Goal: Task Accomplishment & Management: Use online tool/utility

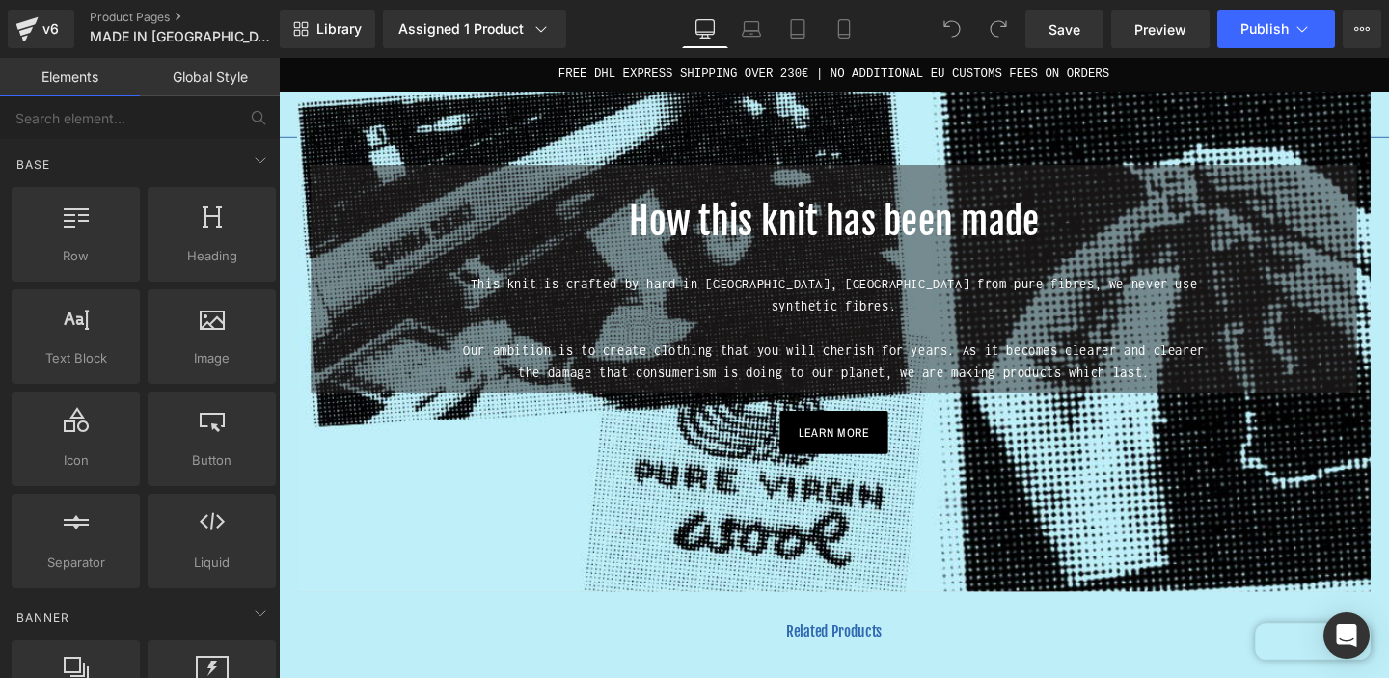
scroll to position [1320, 0]
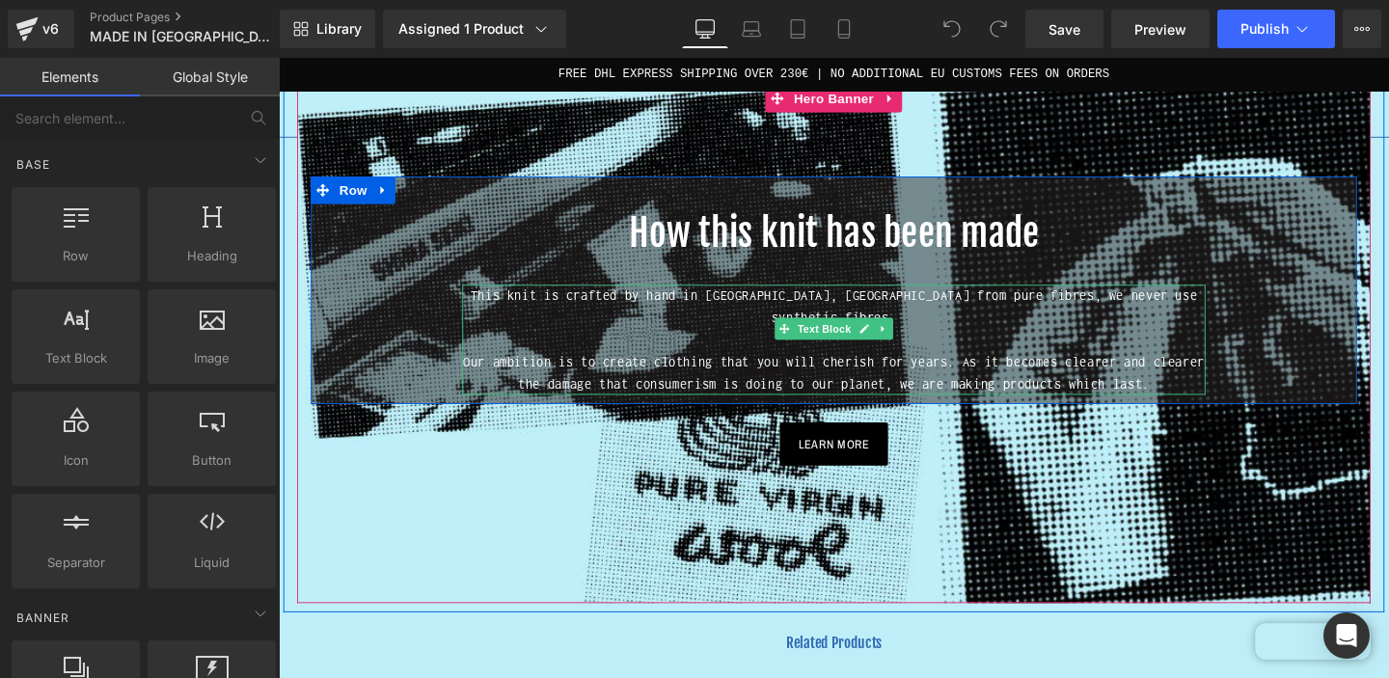
click at [1228, 300] on span "This knit is crafted by hand in [GEOGRAPHIC_DATA], [GEOGRAPHIC_DATA] from pure …" at bounding box center [862, 319] width 764 height 39
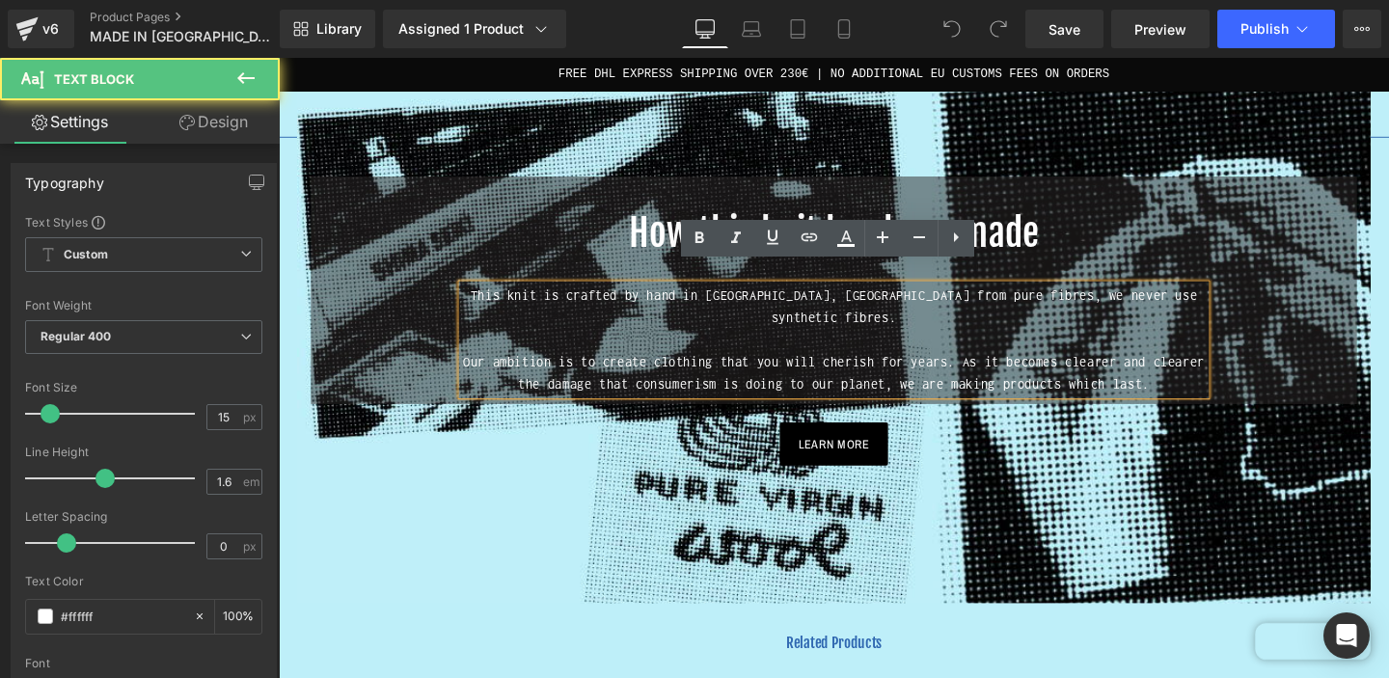
click at [1234, 300] on span "This knit is crafted by hand in [GEOGRAPHIC_DATA], [GEOGRAPHIC_DATA] from pure …" at bounding box center [862, 319] width 764 height 39
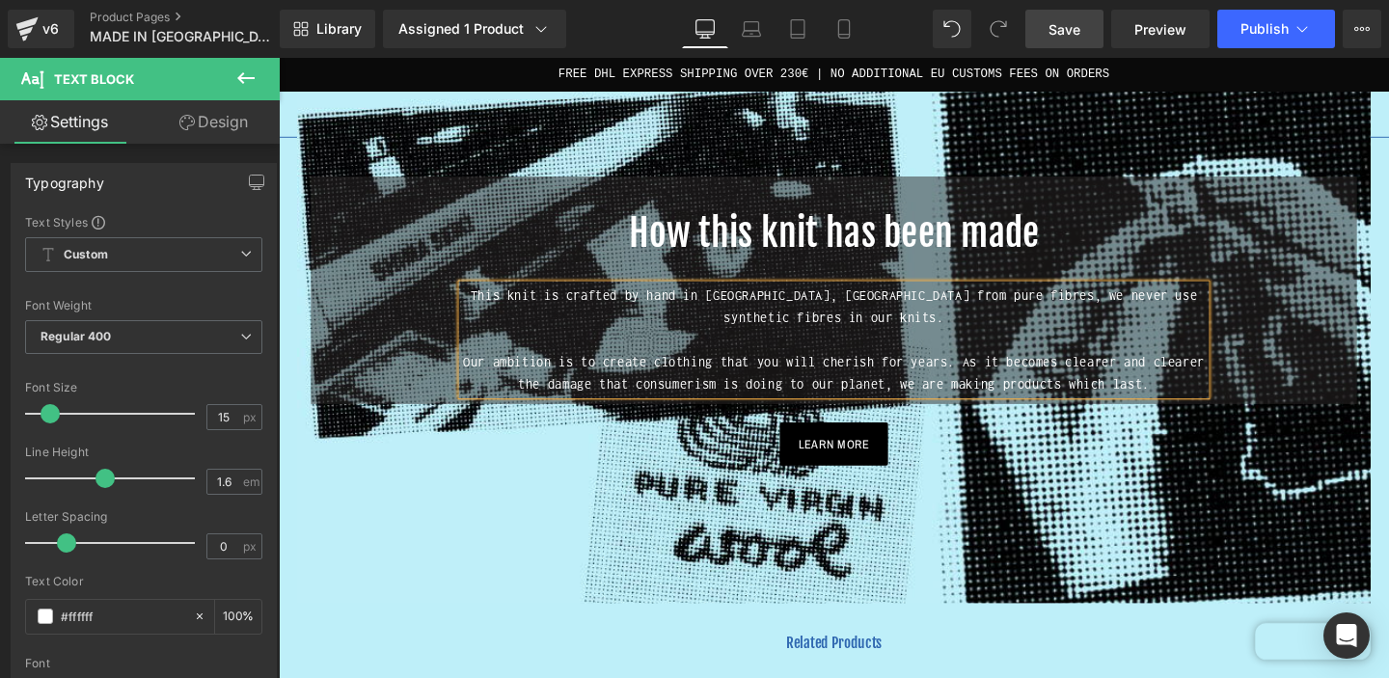
click at [1072, 37] on span "Save" at bounding box center [1065, 29] width 32 height 20
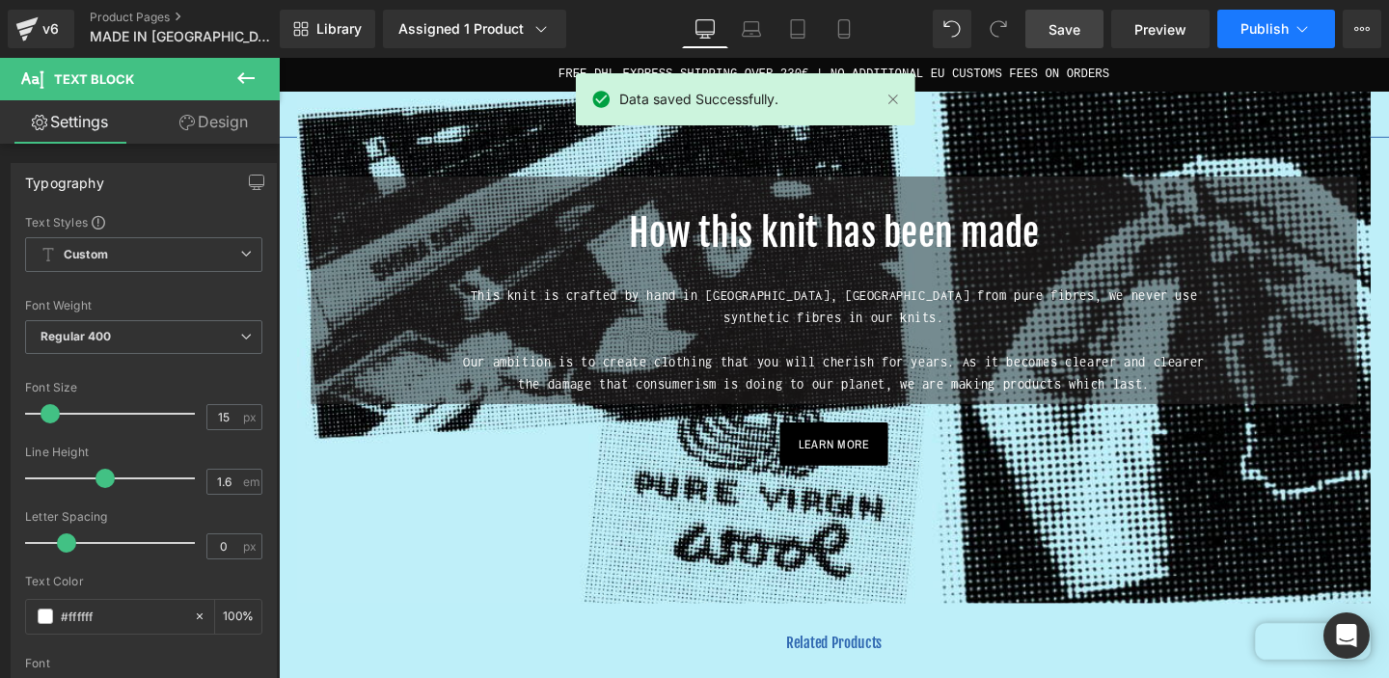
click at [1311, 35] on icon at bounding box center [1302, 28] width 19 height 19
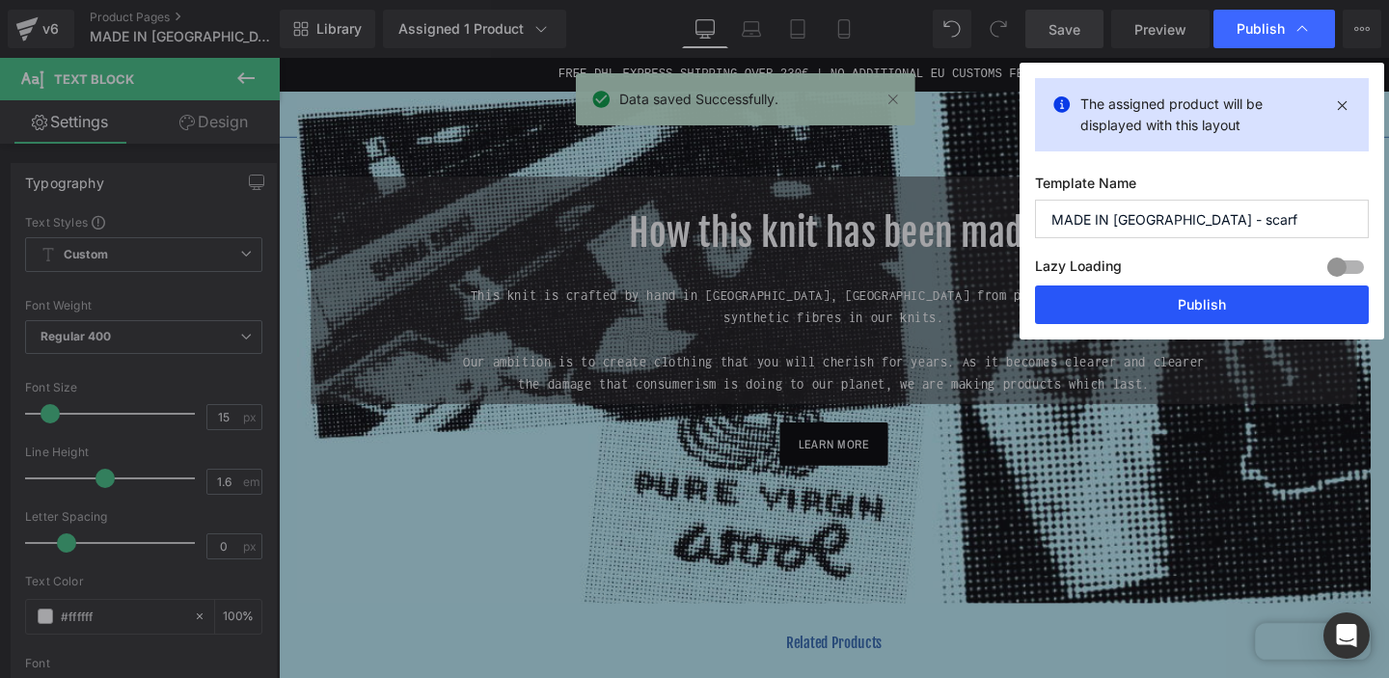
click at [1230, 315] on button "Publish" at bounding box center [1202, 305] width 334 height 39
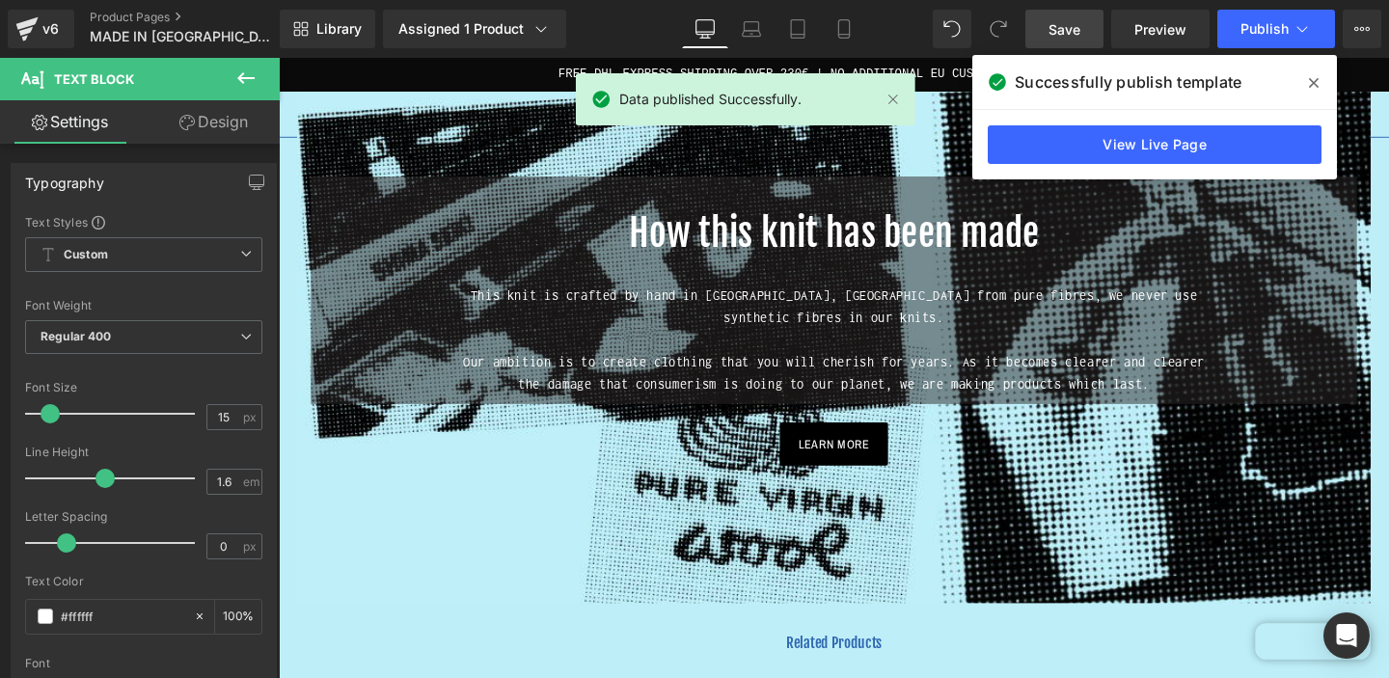
click at [1317, 82] on icon at bounding box center [1314, 82] width 10 height 15
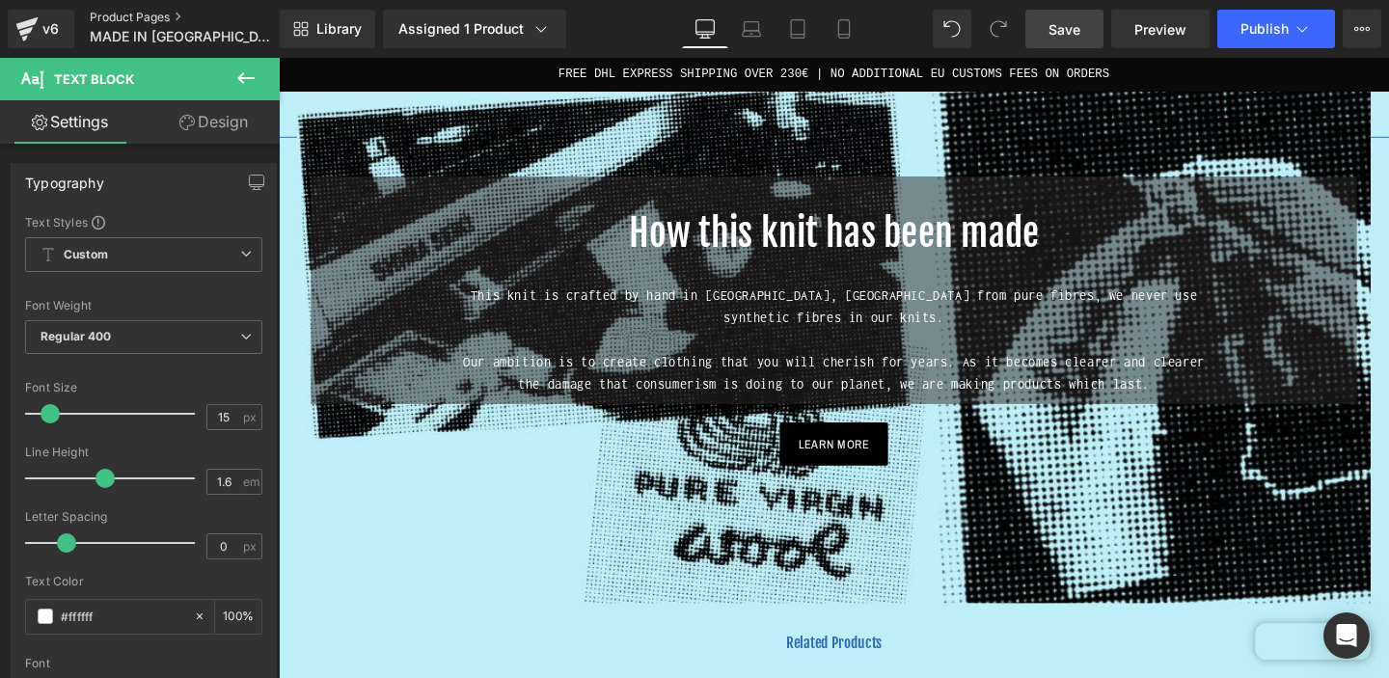
click at [137, 14] on link "Product Pages" at bounding box center [201, 17] width 222 height 15
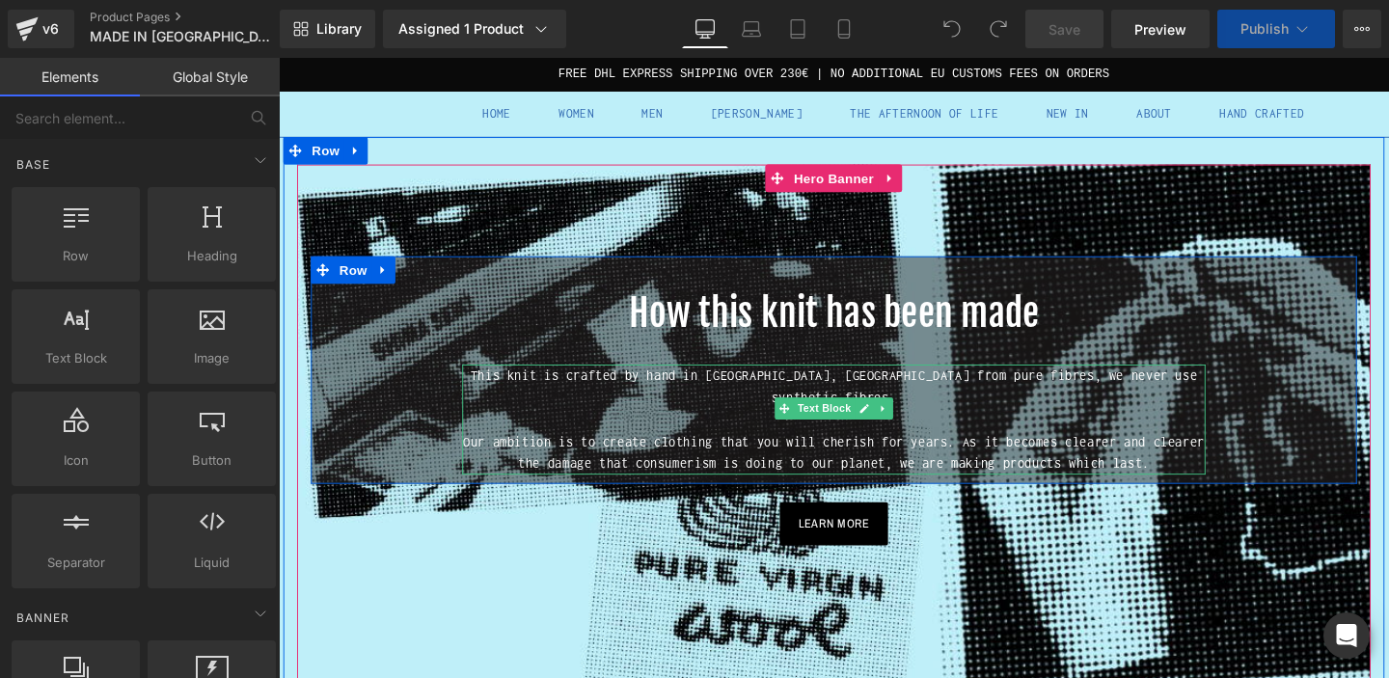
scroll to position [1258, 0]
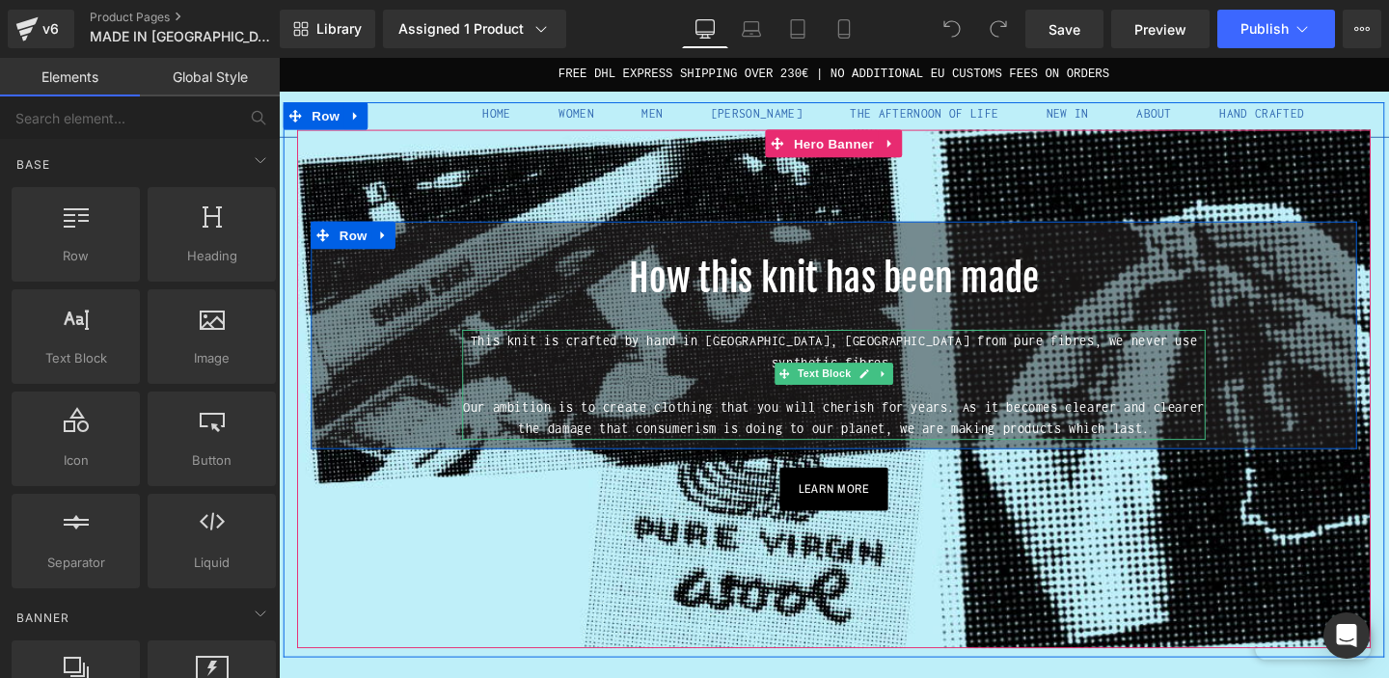
click at [1230, 357] on span "This knit is crafted by hand in [GEOGRAPHIC_DATA], [GEOGRAPHIC_DATA] from pure …" at bounding box center [862, 366] width 764 height 39
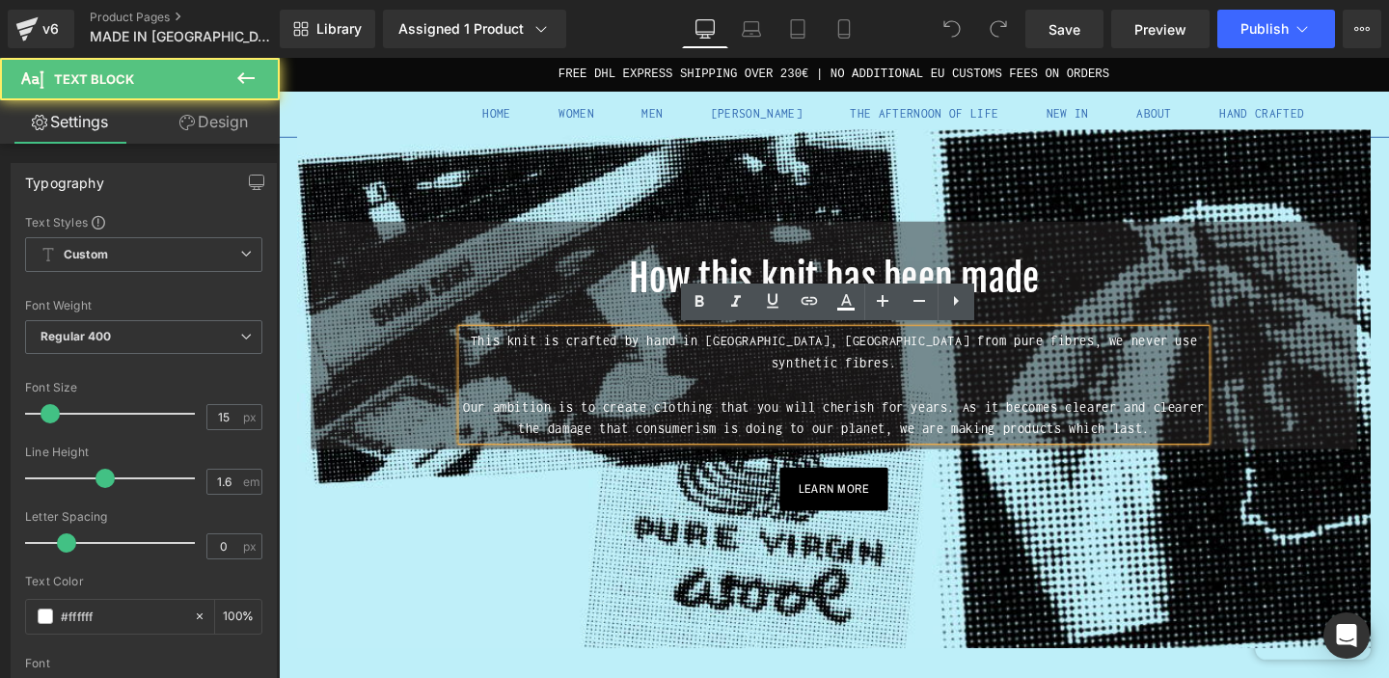
click at [1231, 355] on span "This knit is crafted by hand in [GEOGRAPHIC_DATA], [GEOGRAPHIC_DATA] from pure …" at bounding box center [862, 366] width 764 height 39
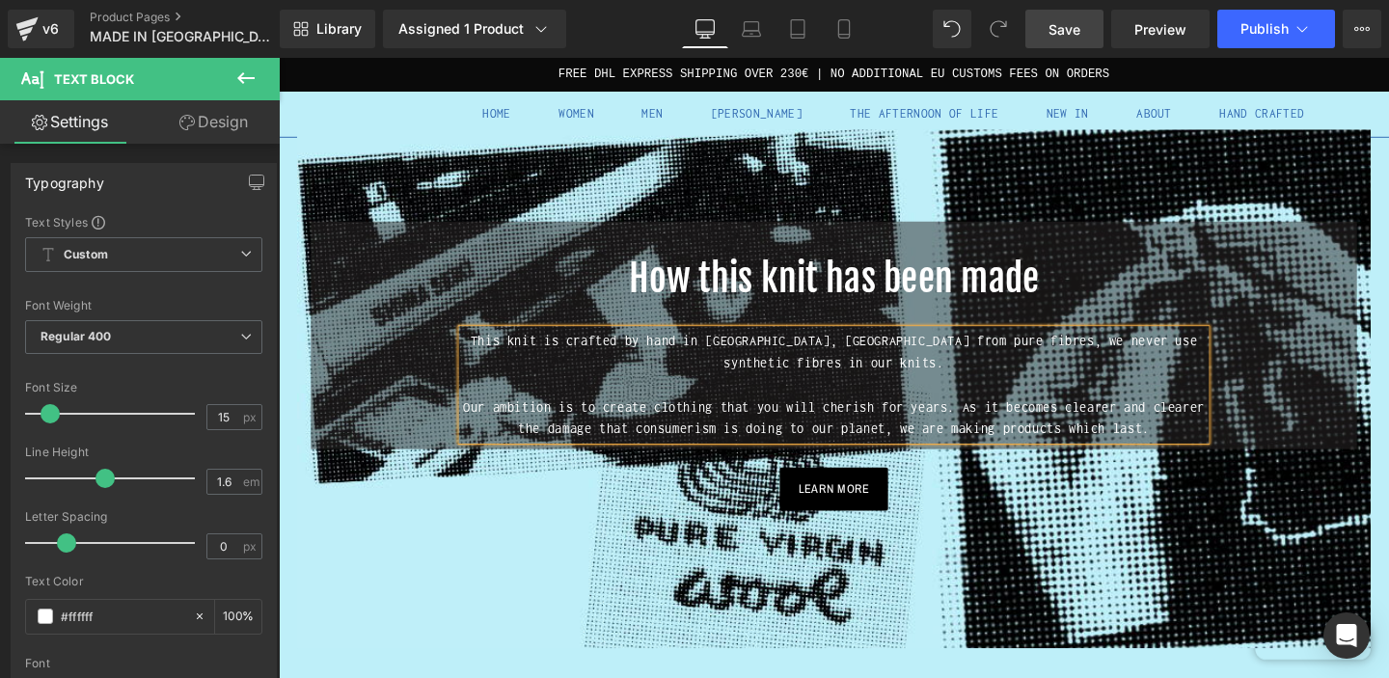
click at [1062, 31] on span "Save" at bounding box center [1065, 29] width 32 height 20
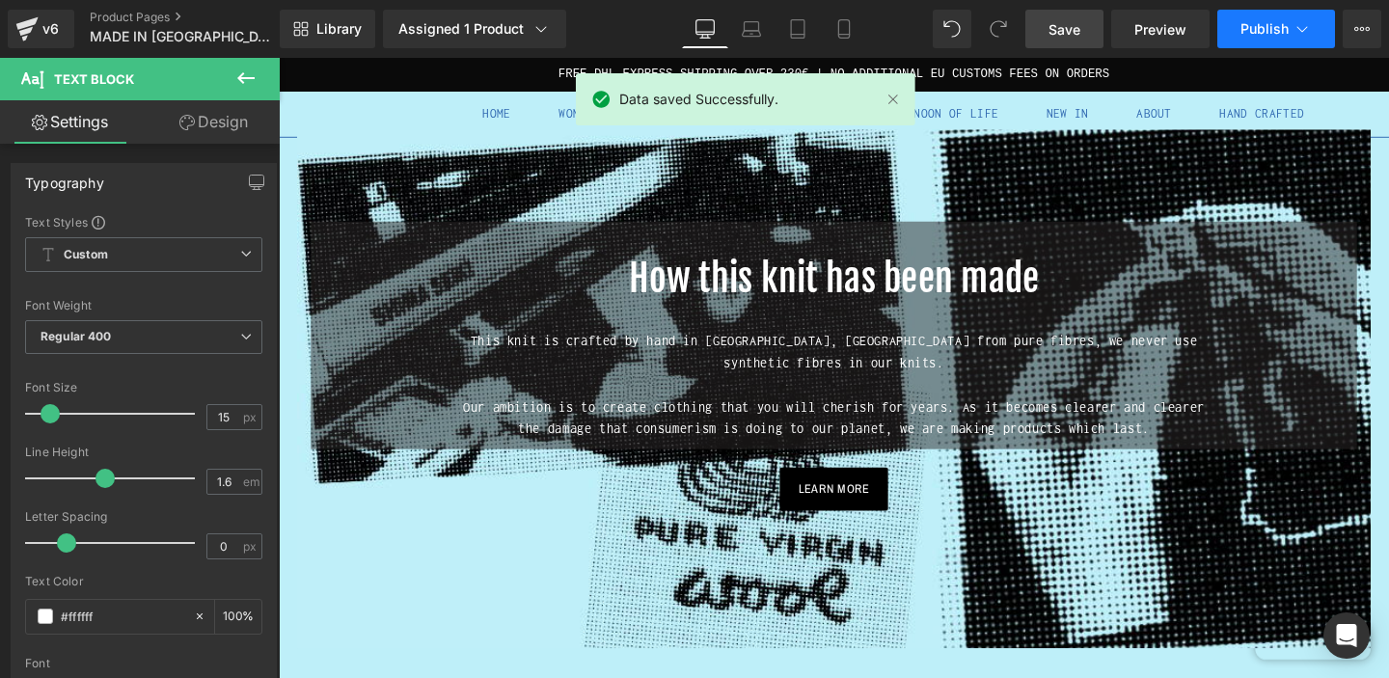
click at [1278, 31] on span "Publish" at bounding box center [1265, 28] width 48 height 15
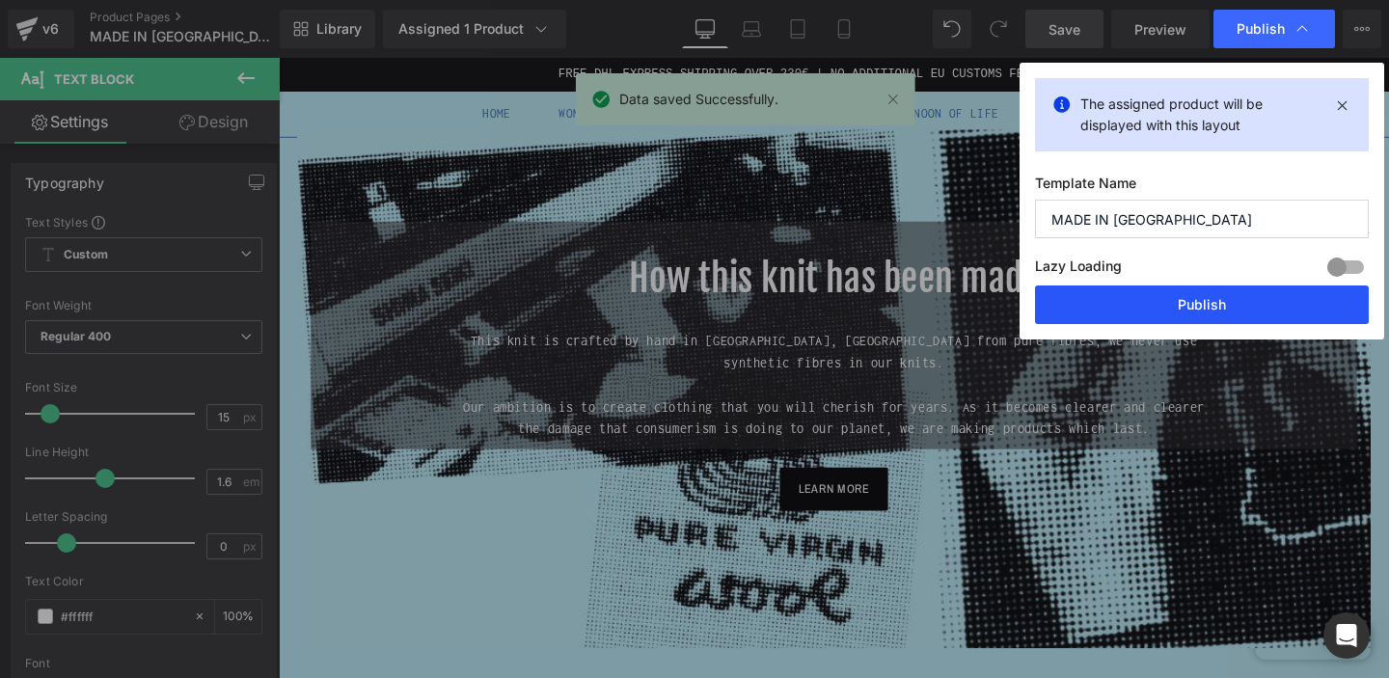
click at [1155, 307] on button "Publish" at bounding box center [1202, 305] width 334 height 39
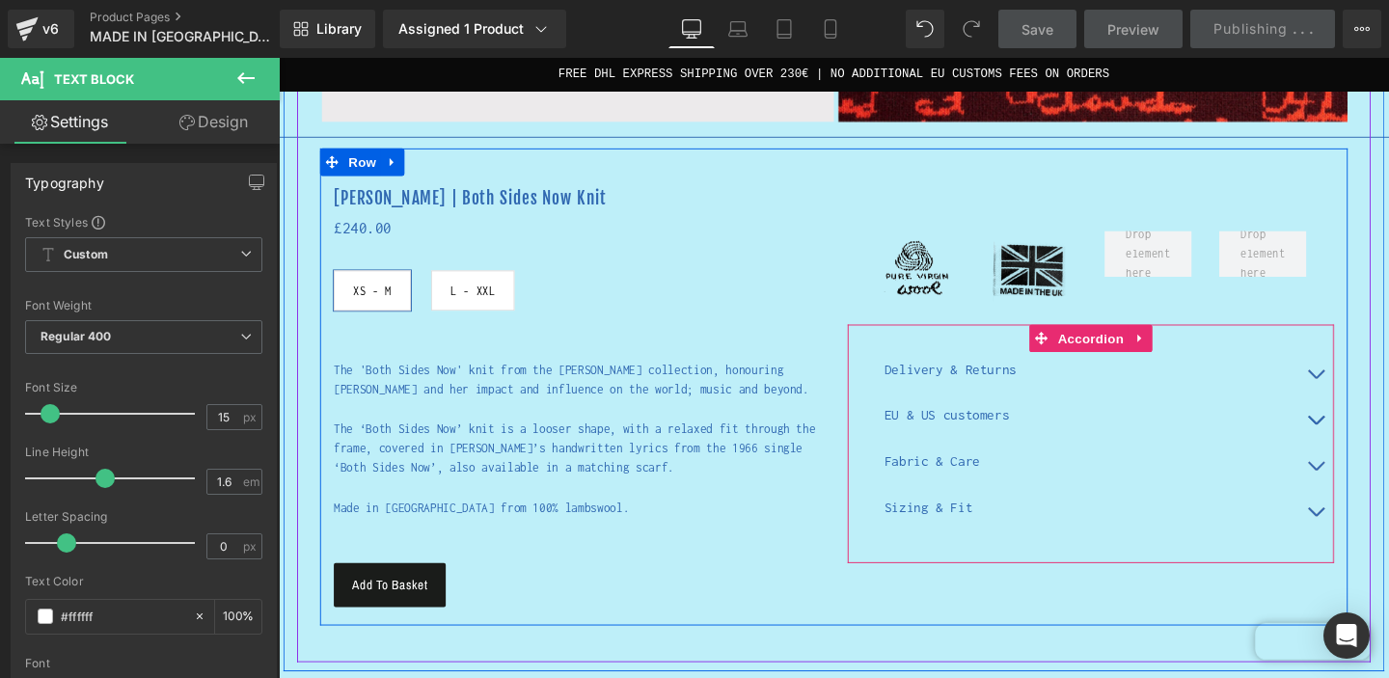
scroll to position [669, 0]
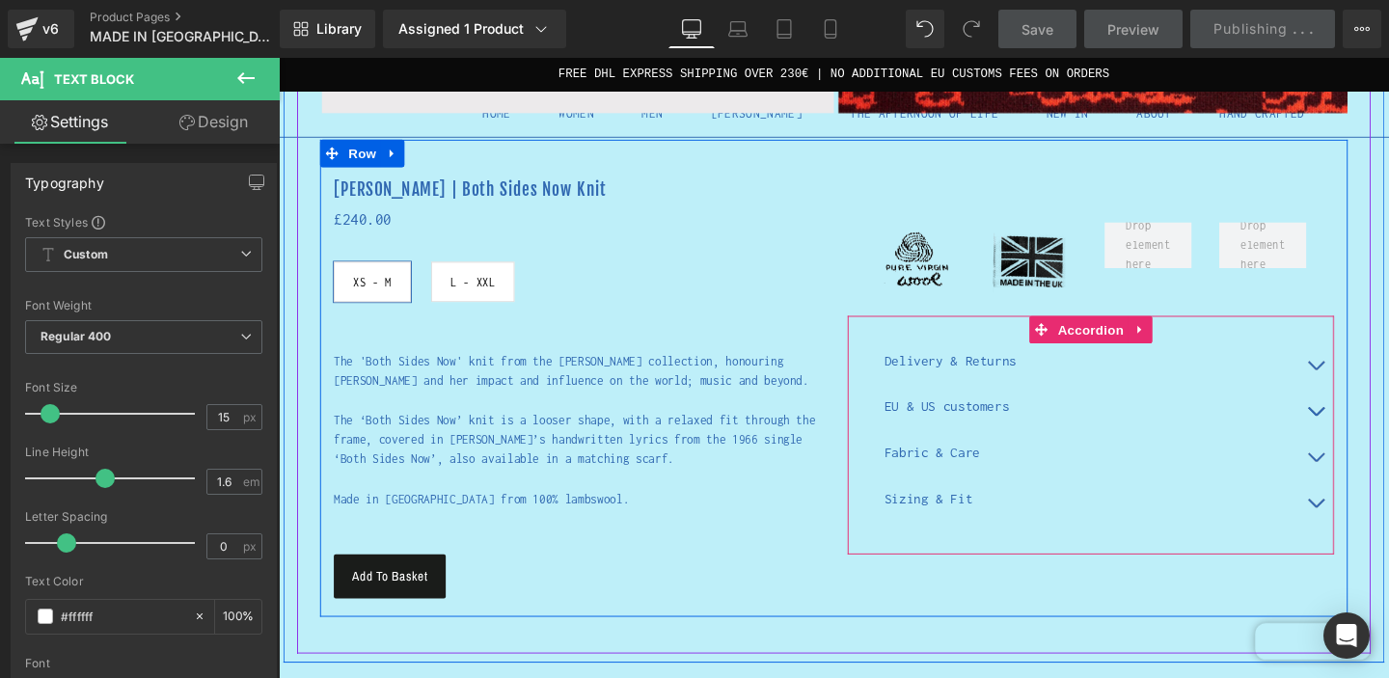
click at [1369, 531] on span "button" at bounding box center [1369, 531] width 0 height 0
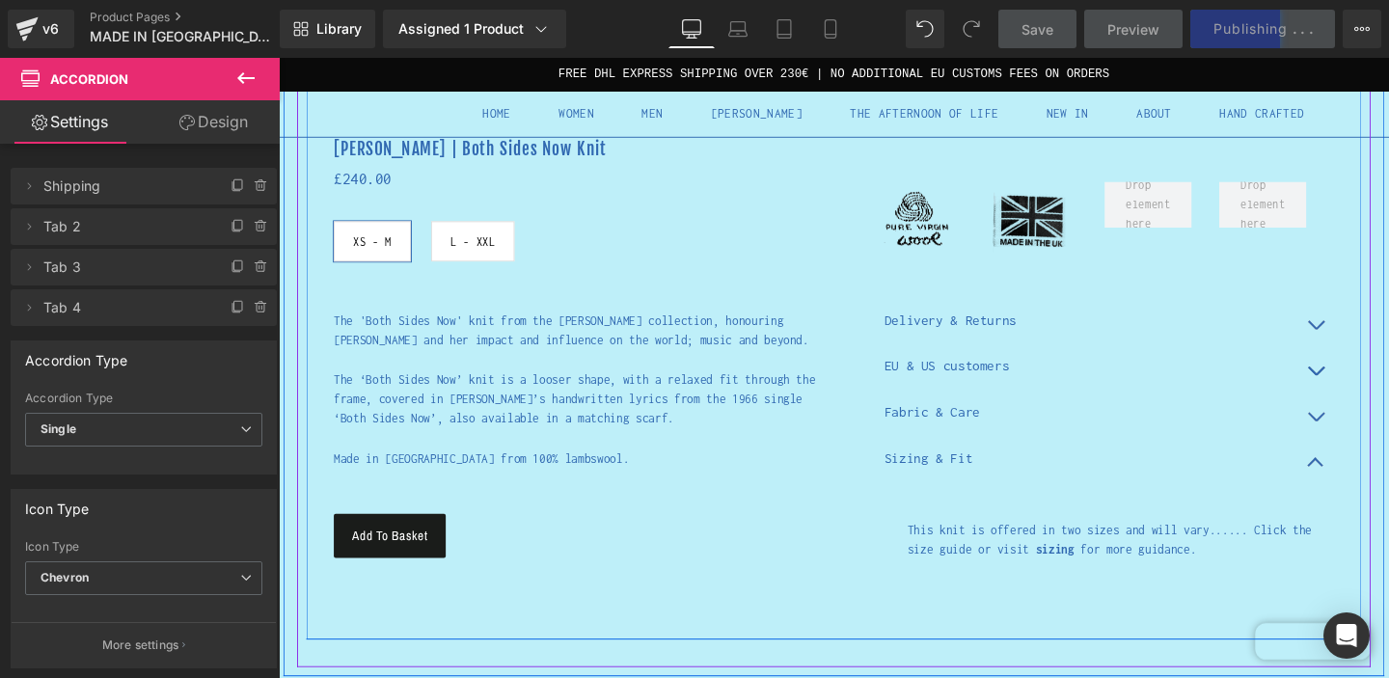
scroll to position [718, 0]
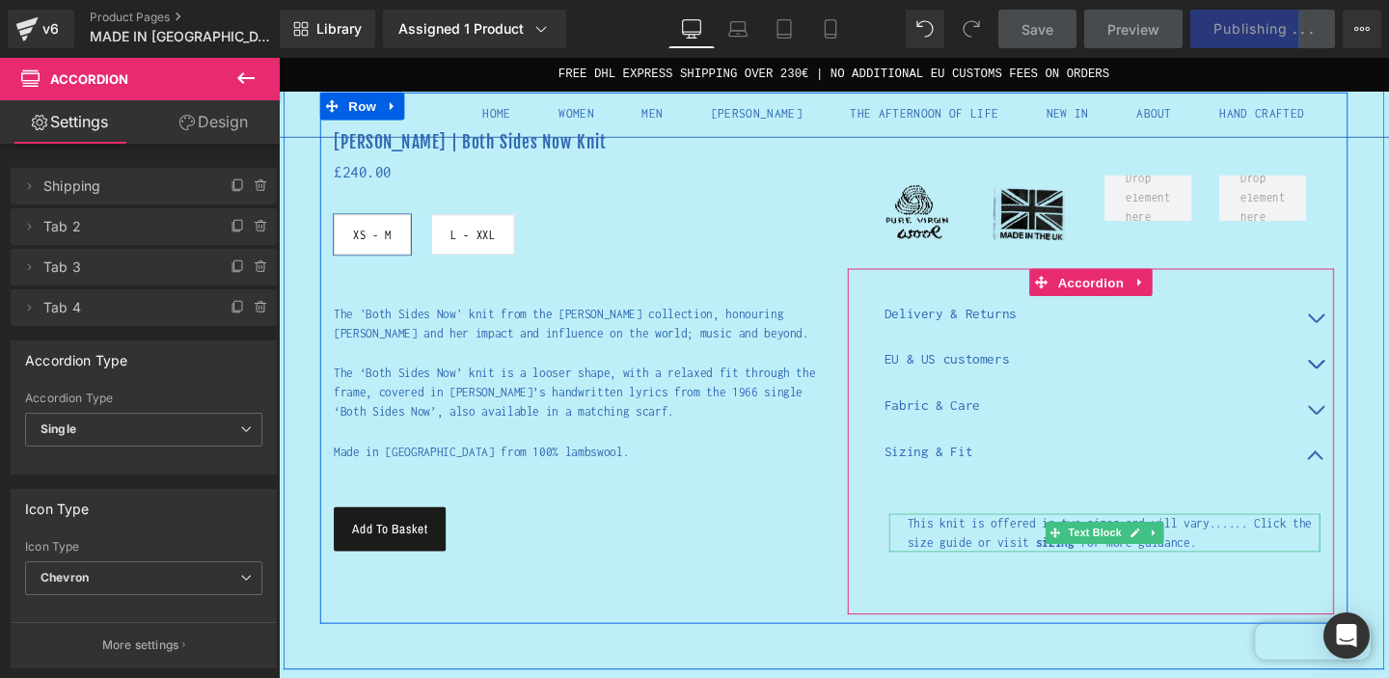
click at [1280, 556] on p "This knit is offered in two sizes and will vary...... Click the size guide or v…" at bounding box center [1157, 557] width 434 height 41
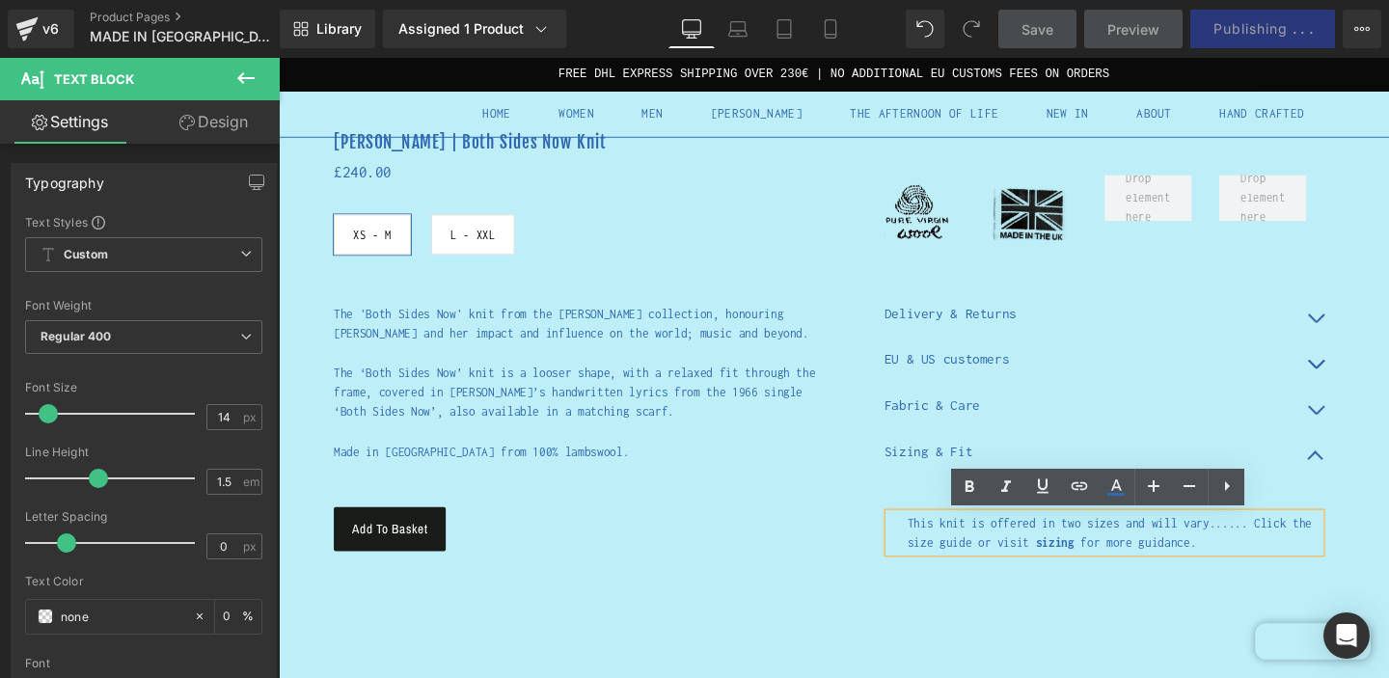
click at [1220, 576] on p "This knit is offered in two sizes and will vary...... Click the size guide or v…" at bounding box center [1157, 557] width 434 height 41
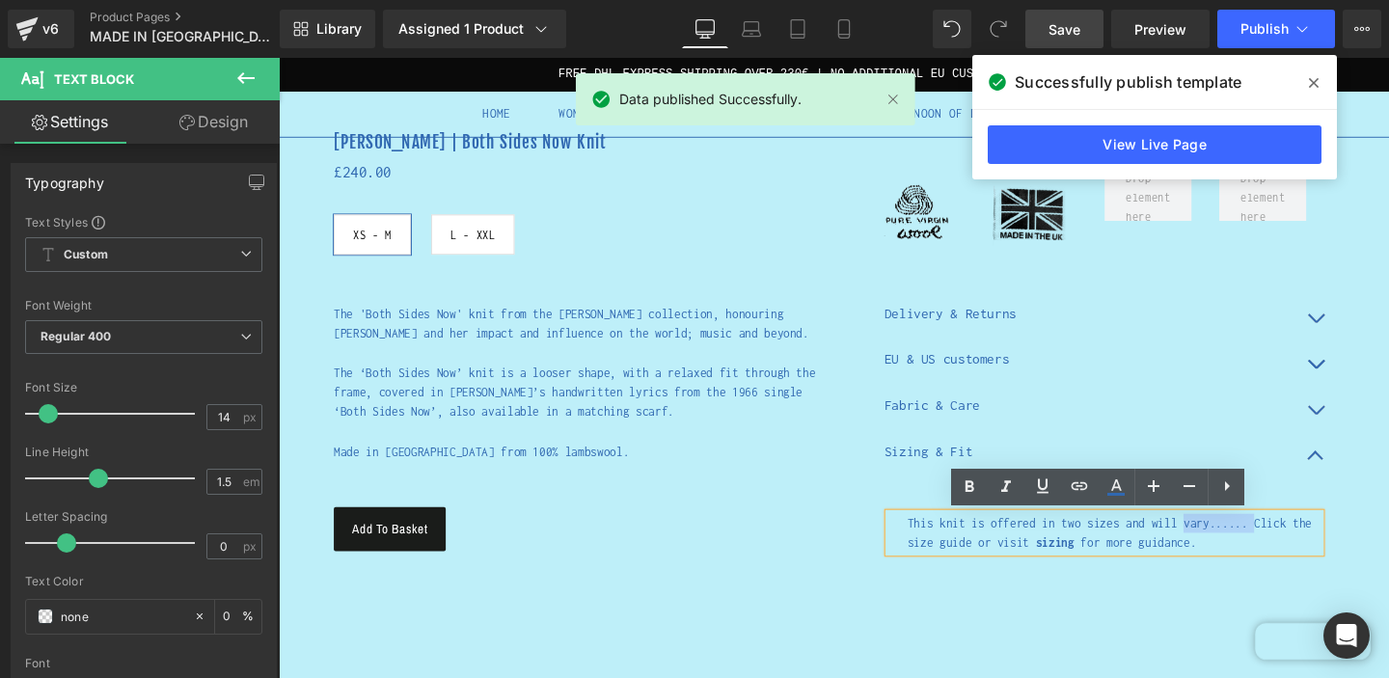
drag, startPoint x: 1301, startPoint y: 553, endPoint x: 1229, endPoint y: 557, distance: 72.5
click at [1229, 557] on p "This knit is offered in two sizes and will vary...... Click the size guide or v…" at bounding box center [1157, 557] width 434 height 41
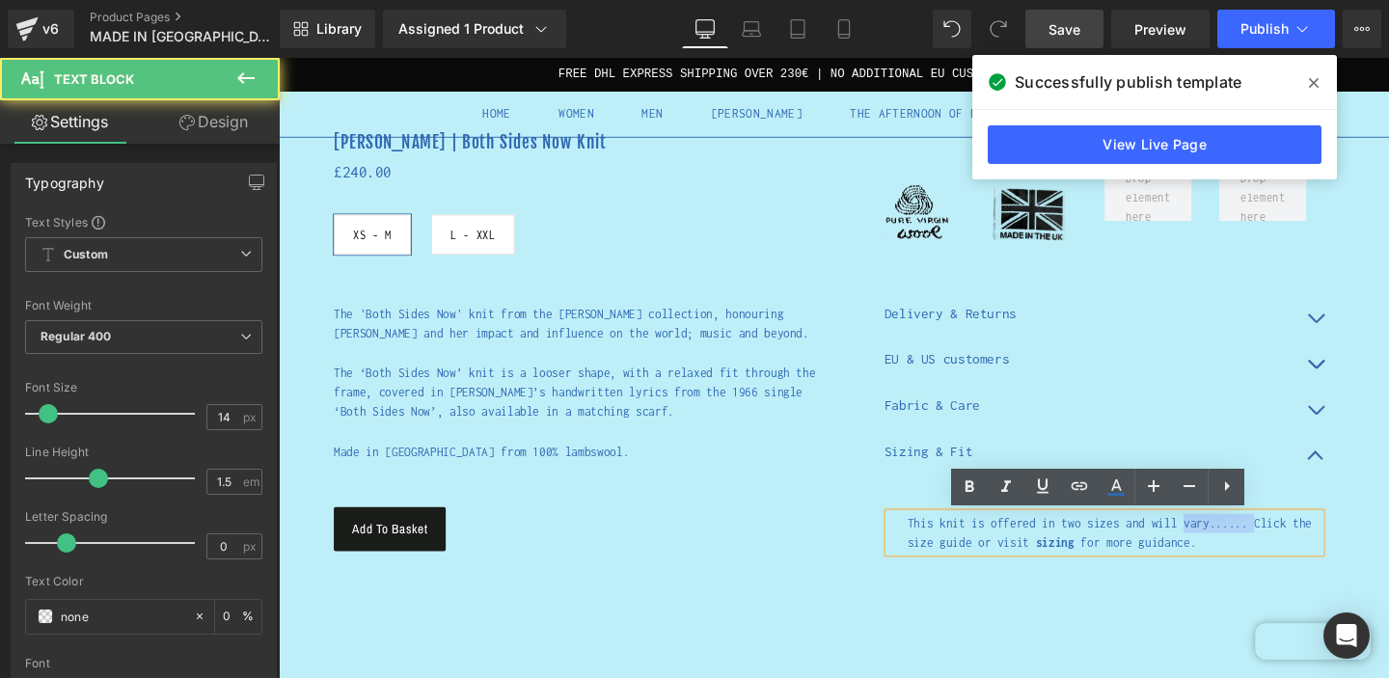
click at [1286, 556] on p "This knit is offered in two sizes and will vary...... Click the size guide or v…" at bounding box center [1157, 557] width 434 height 41
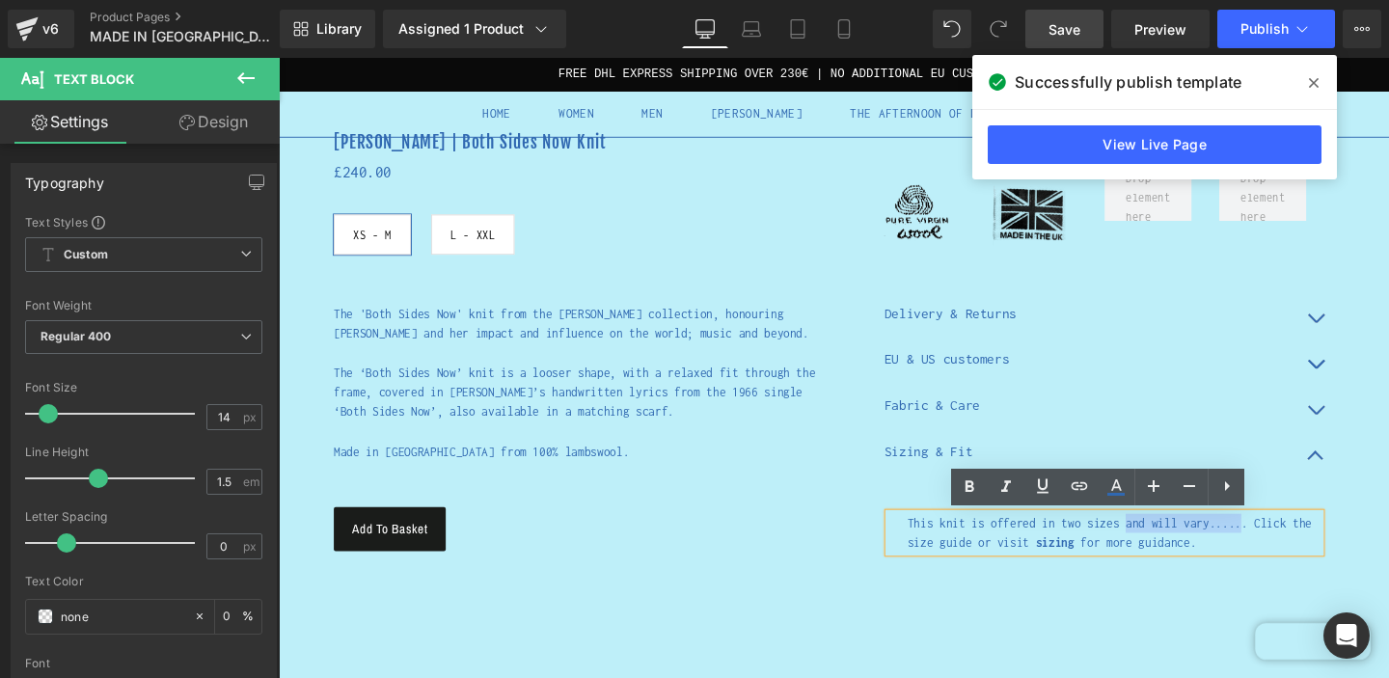
drag, startPoint x: 1292, startPoint y: 553, endPoint x: 1172, endPoint y: 552, distance: 119.6
click at [1172, 552] on span "This knit is offered in two sizes and will vary...... Click the size guide or v…" at bounding box center [1152, 557] width 425 height 35
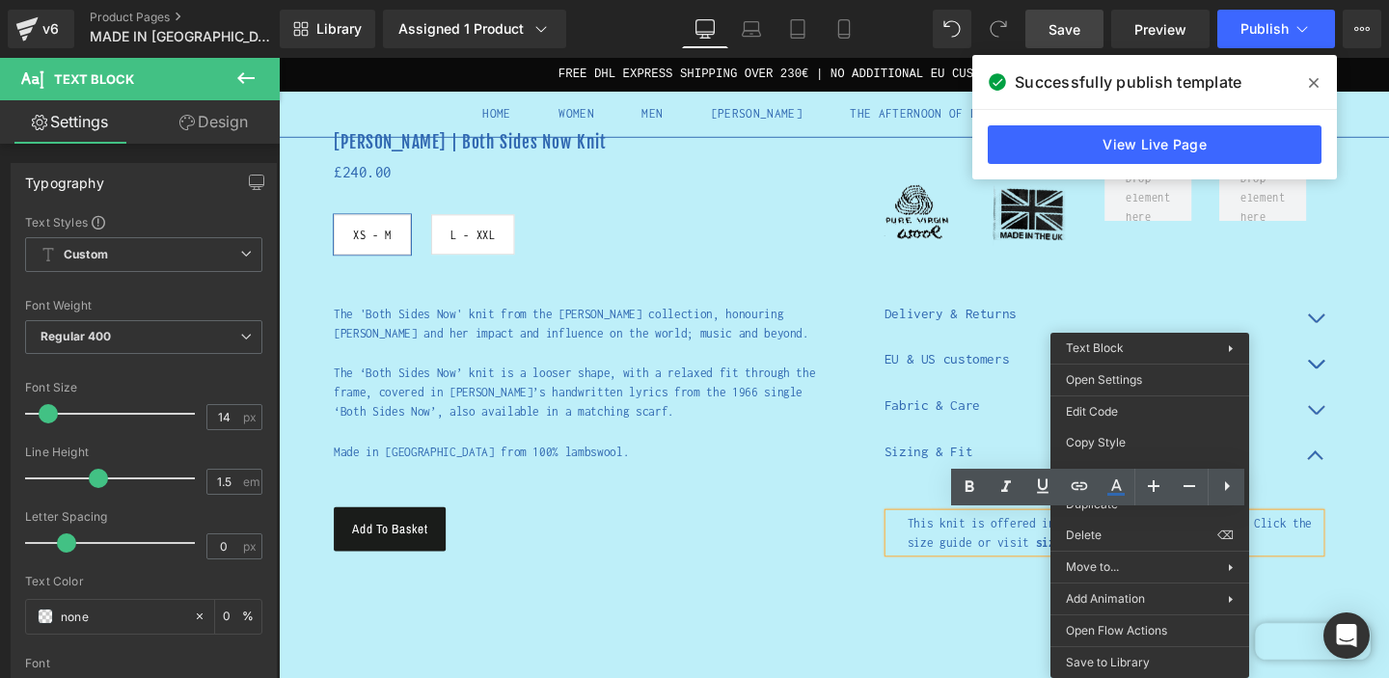
click at [1334, 563] on p "This knit is offered in two sizes and will vary...... Click the size guide or v…" at bounding box center [1157, 557] width 434 height 41
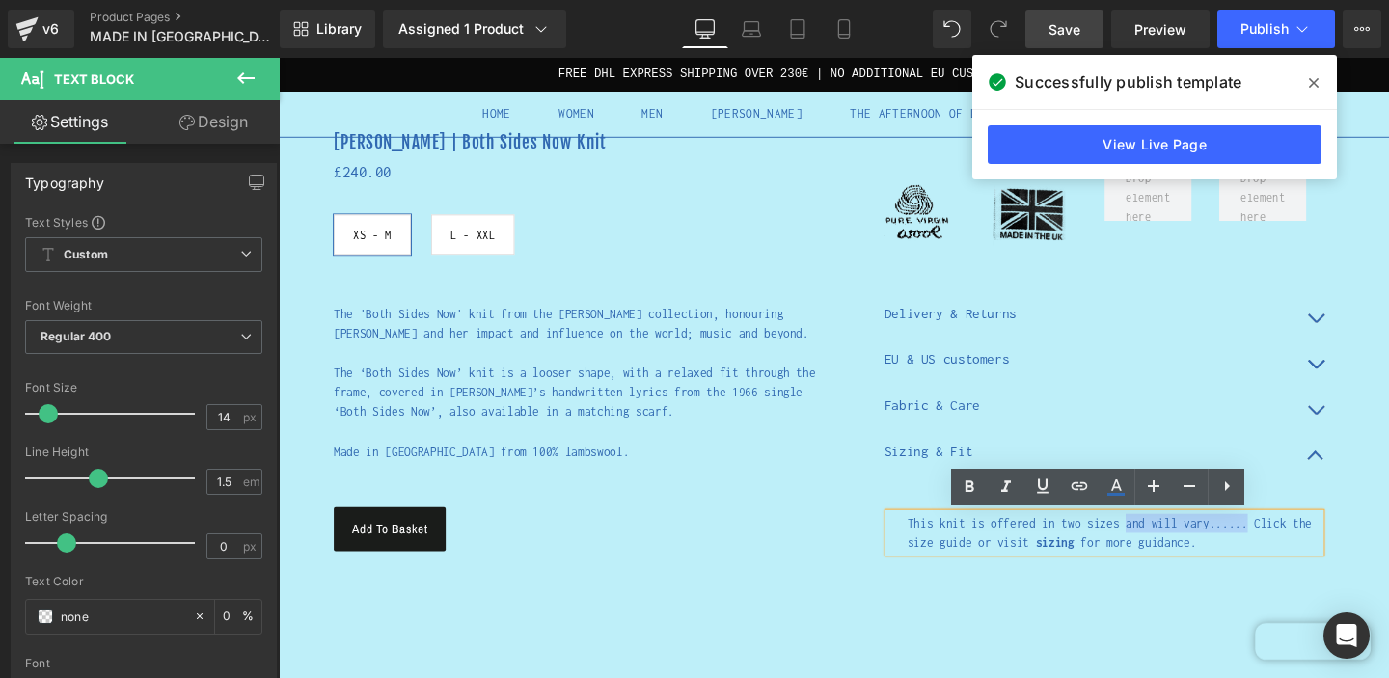
drag, startPoint x: 1296, startPoint y: 551, endPoint x: 1168, endPoint y: 550, distance: 127.3
click at [1168, 550] on span "This knit is offered in two sizes and will vary...... Click the size guide or v…" at bounding box center [1152, 557] width 425 height 35
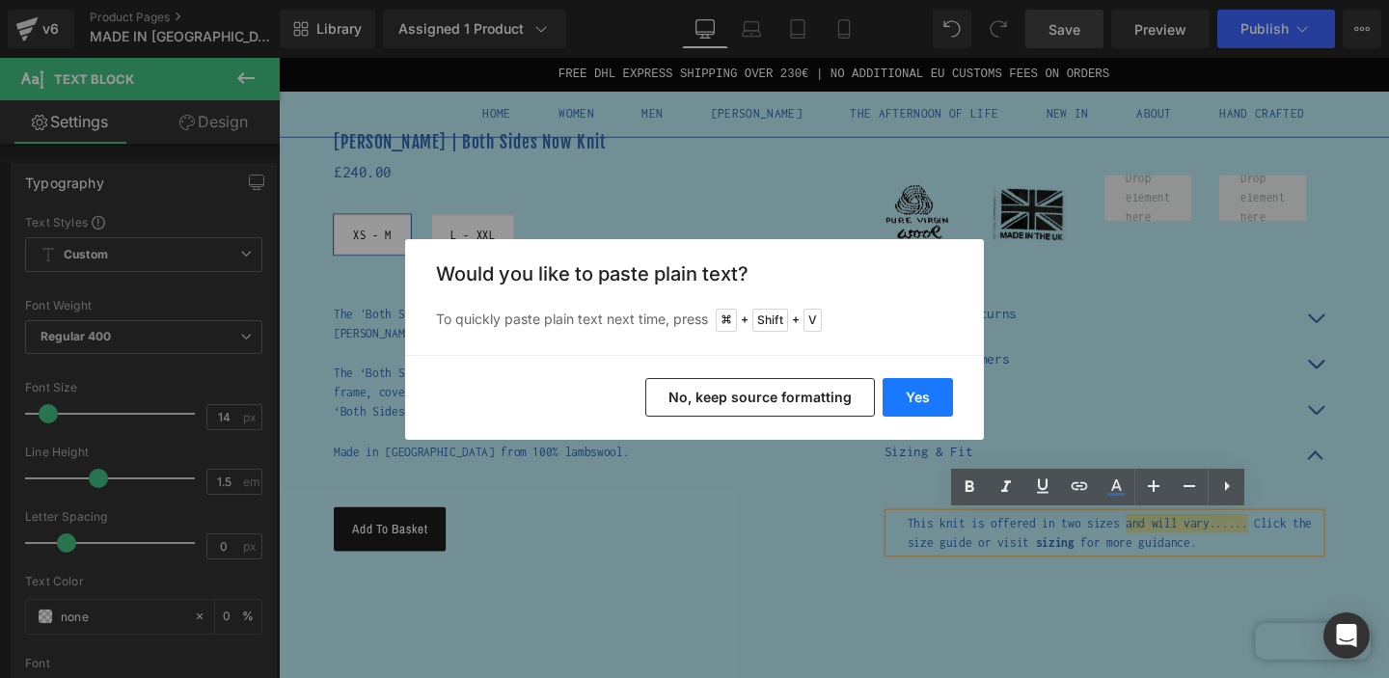
click at [908, 394] on button "Yes" at bounding box center [918, 397] width 70 height 39
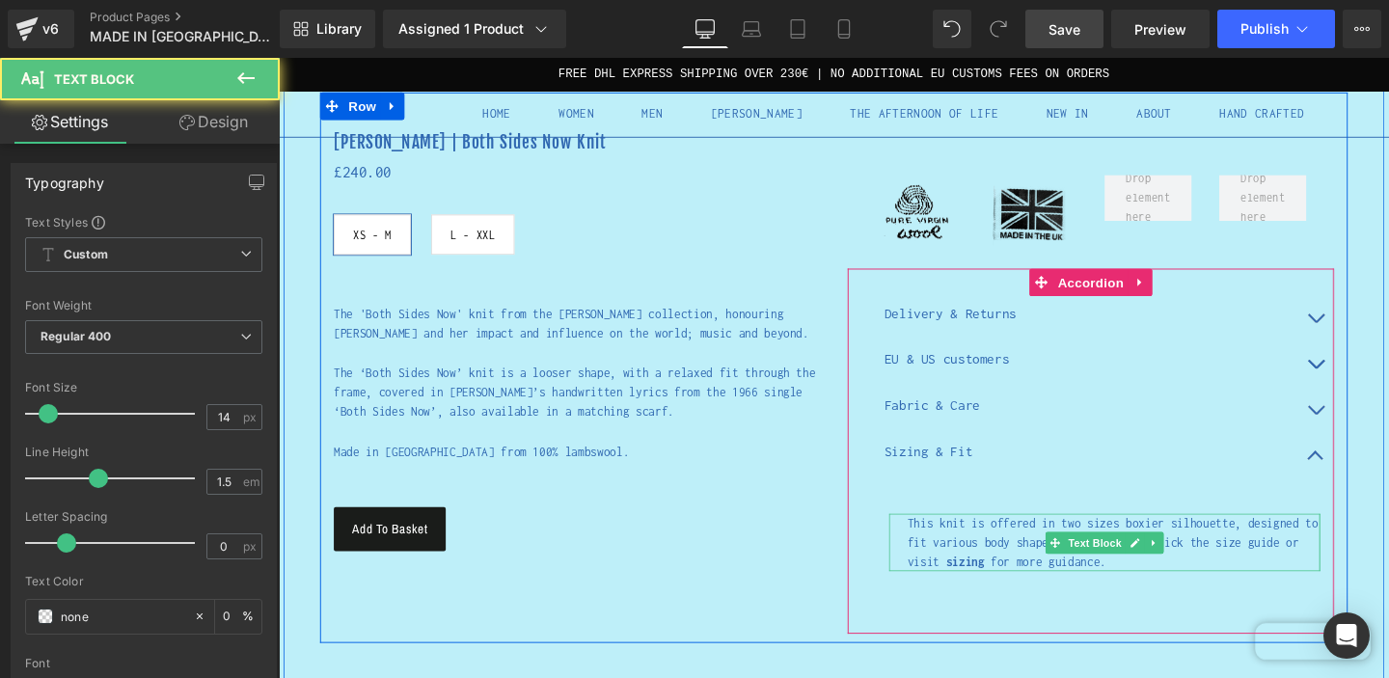
click at [1155, 549] on span "This knit is offered in two sizes boxier silhouette, designed to fit various bo…" at bounding box center [1156, 567] width 432 height 55
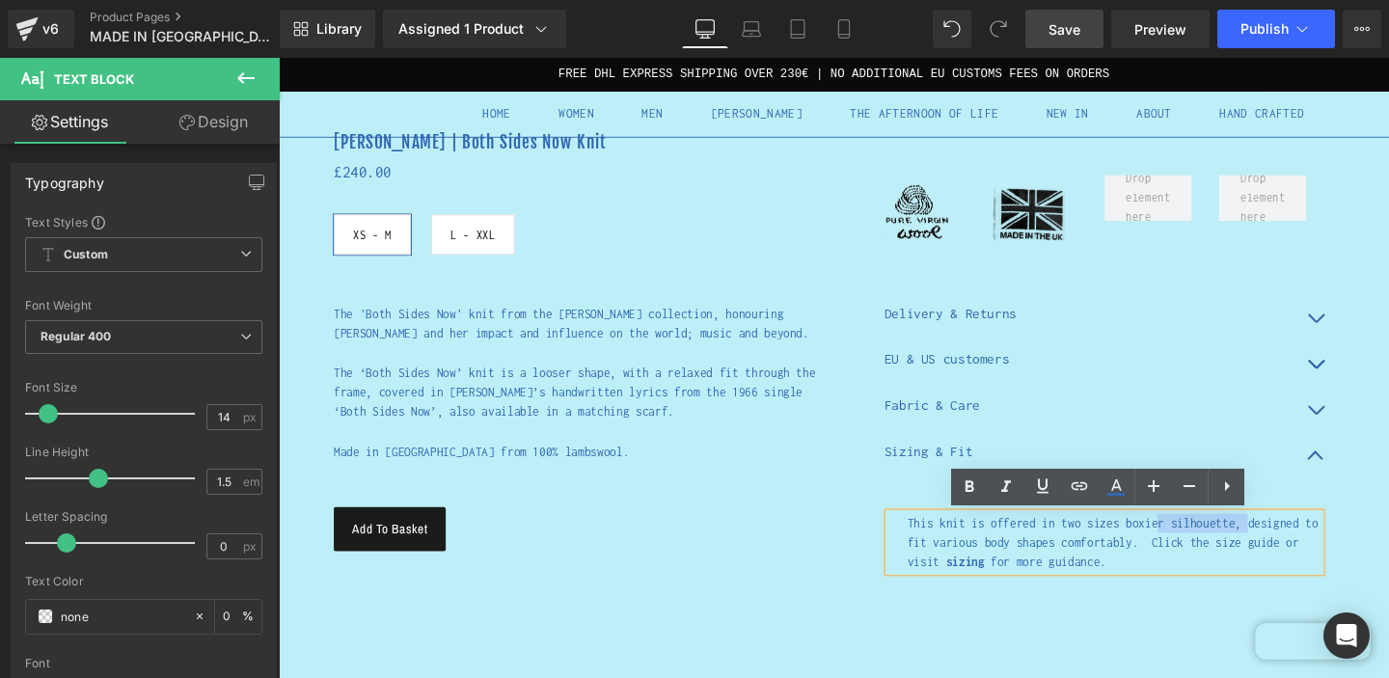
drag, startPoint x: 1294, startPoint y: 548, endPoint x: 1202, endPoint y: 551, distance: 91.7
click at [1202, 551] on span "This knit is offered in two sizes boxier silhouette, designed to fit various bo…" at bounding box center [1156, 567] width 432 height 55
click at [1163, 549] on span "This knit is offered in two sizes boxier silhouette, designed to fit various bo…" at bounding box center [1156, 567] width 432 height 55
drag, startPoint x: 1168, startPoint y: 544, endPoint x: 1026, endPoint y: 548, distance: 141.9
click at [1026, 548] on span "This knit is offered in two sizes boxier silhouette, designed to fit various bo…" at bounding box center [1156, 567] width 432 height 55
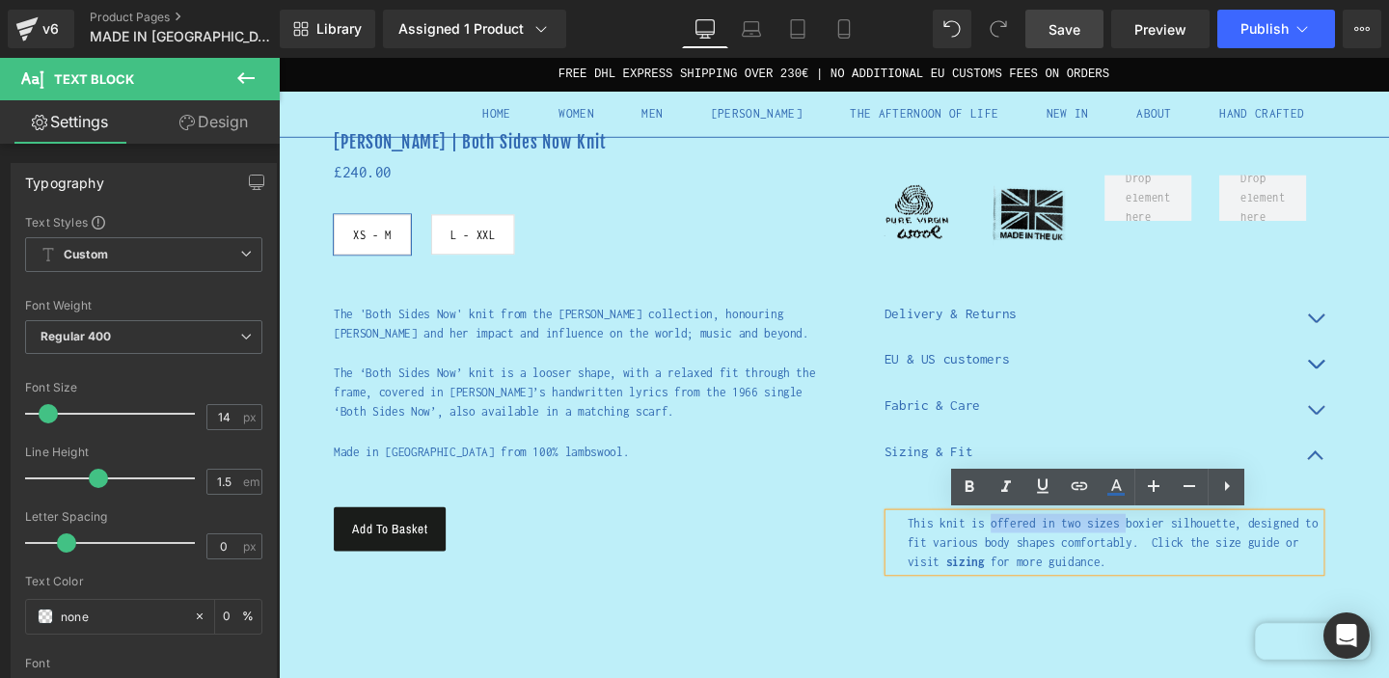
click at [1159, 546] on span "This knit is offered in two sizes boxier silhouette, designed to fit various bo…" at bounding box center [1156, 567] width 432 height 55
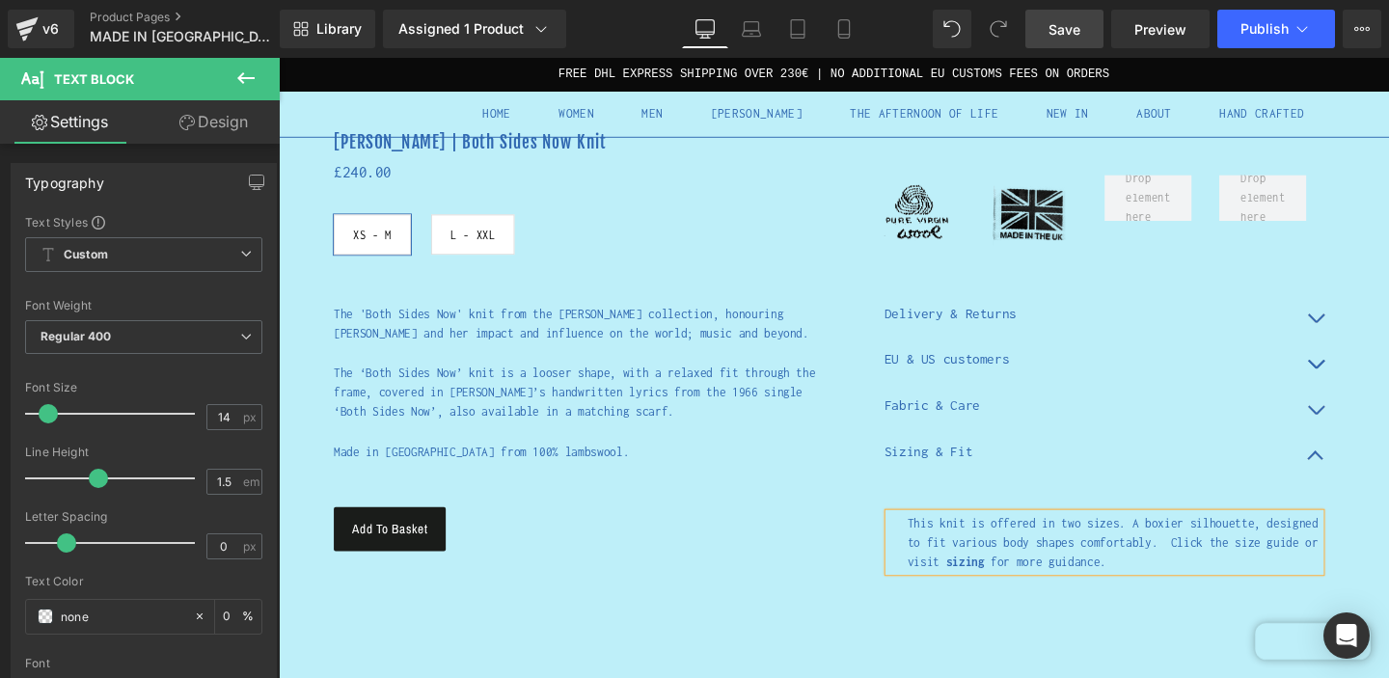
click at [1318, 550] on span "This knit is offered in two sizes. A boxier silhouette, designed to fit various…" at bounding box center [1156, 567] width 432 height 55
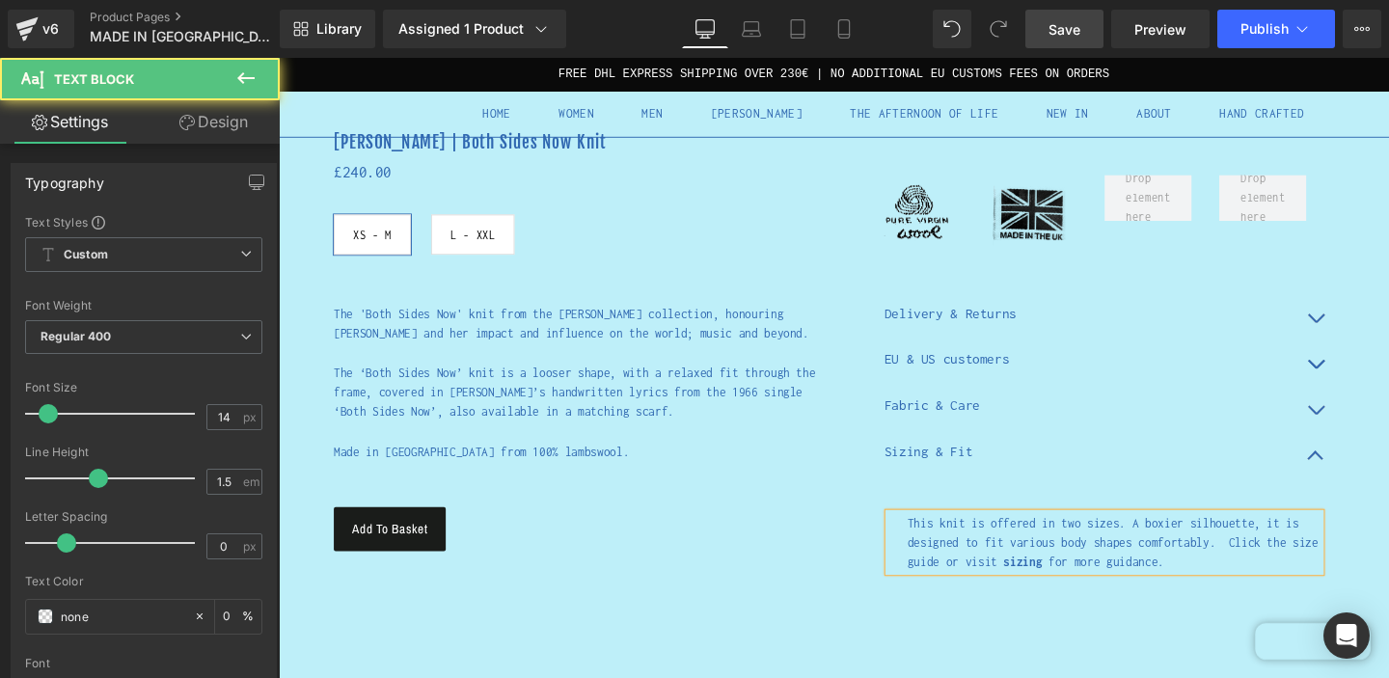
click at [1272, 569] on span "This knit is offered in two sizes. A boxier silhouette, it is designed to fit v…" at bounding box center [1156, 567] width 432 height 55
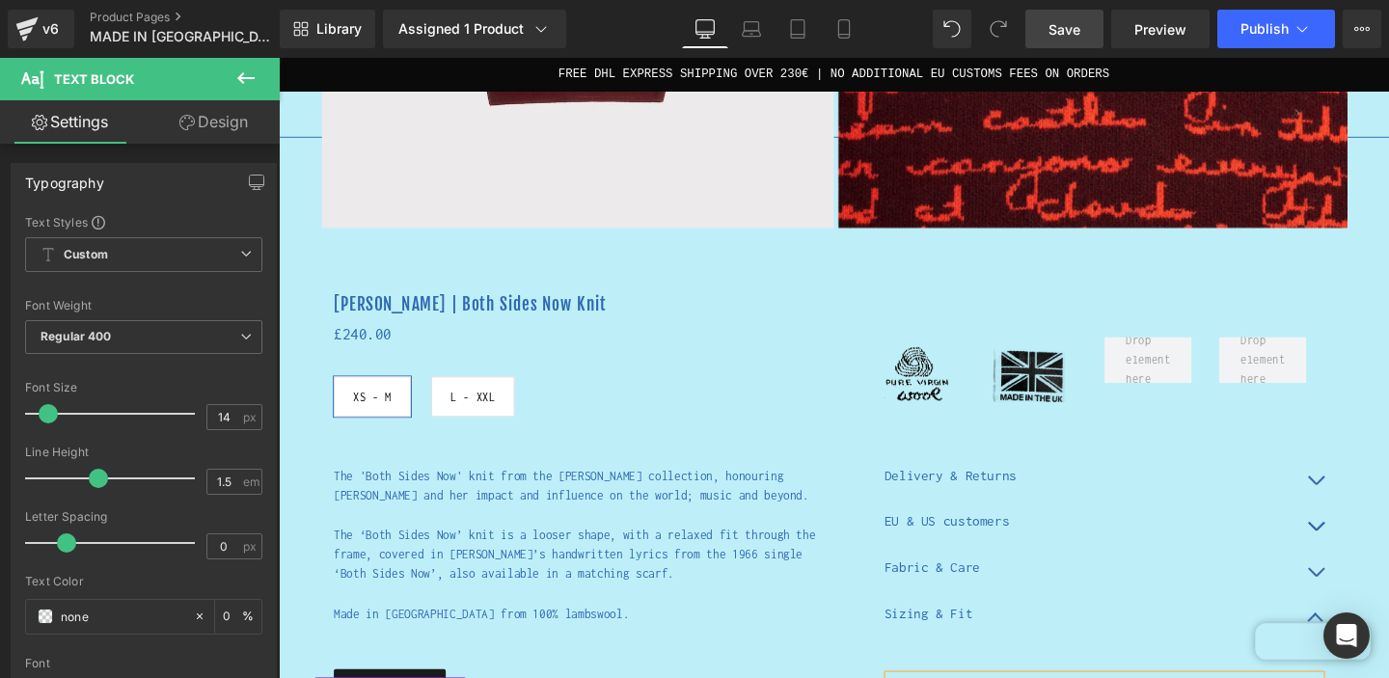
scroll to position [343, 0]
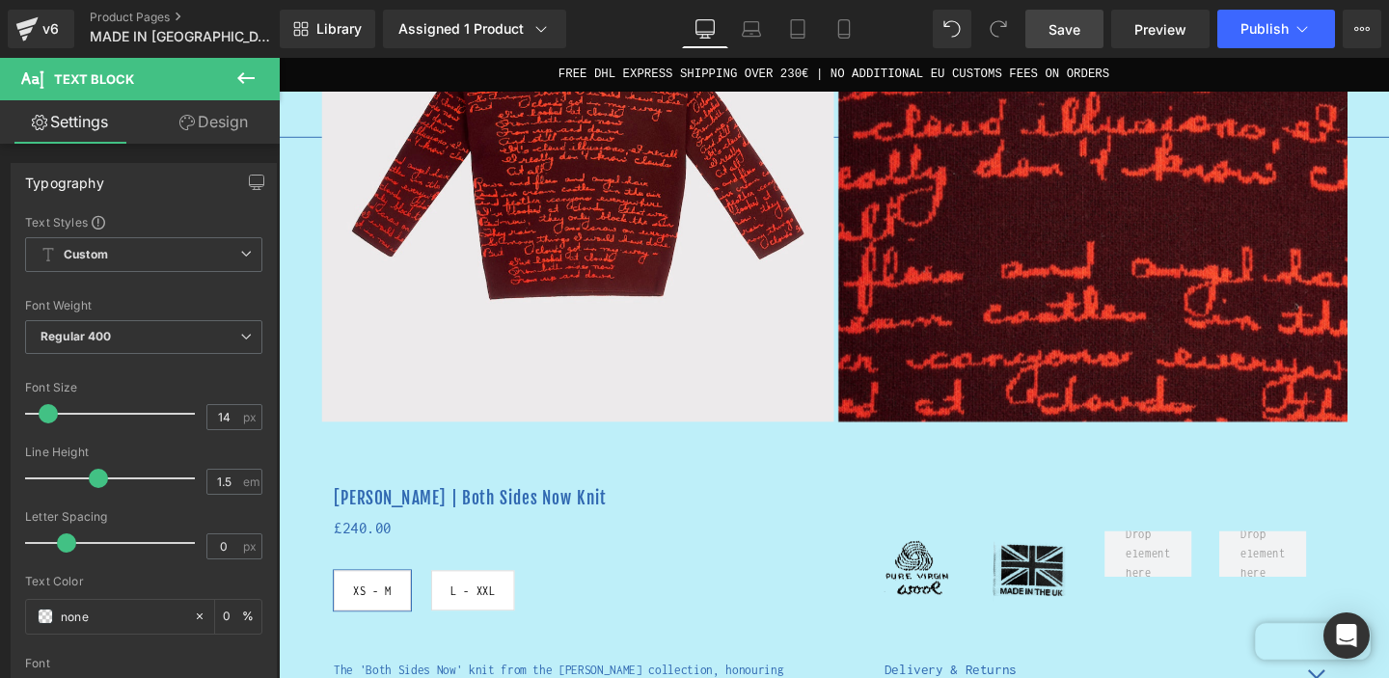
click at [1065, 40] on link "Save" at bounding box center [1065, 29] width 78 height 39
click at [1310, 17] on button "Publish" at bounding box center [1276, 29] width 118 height 39
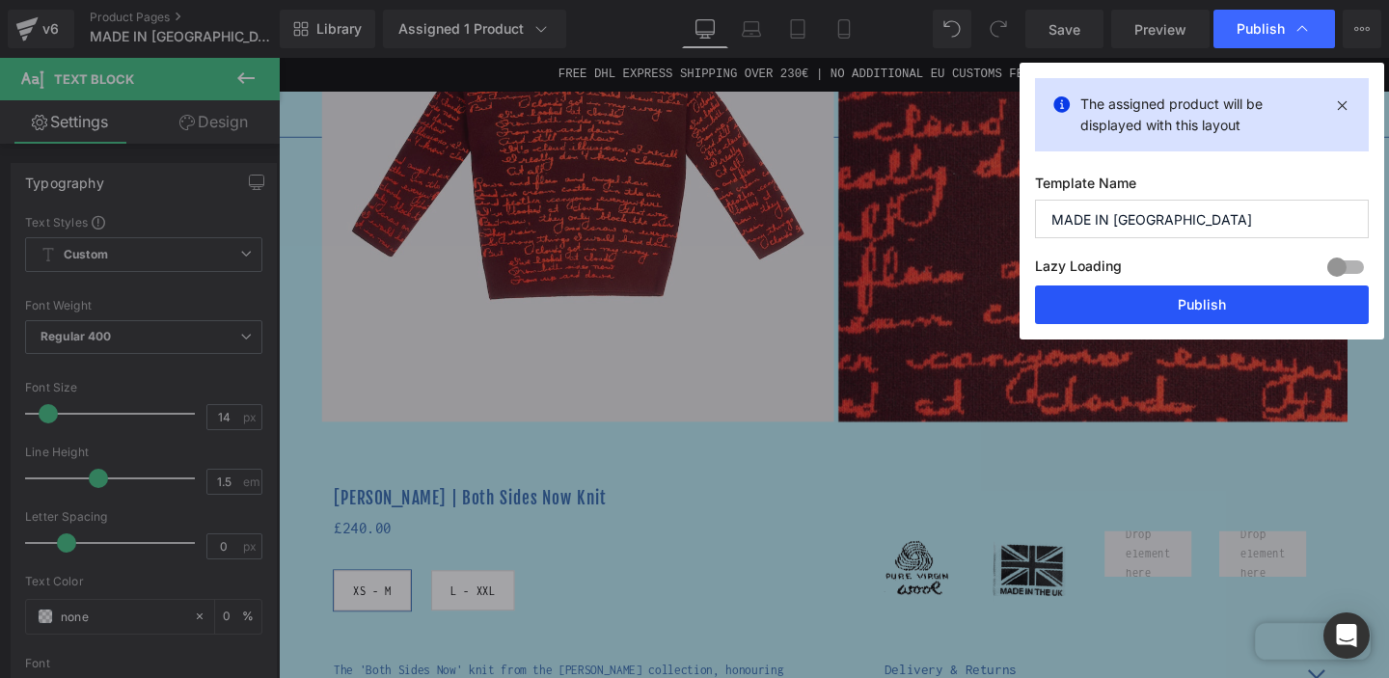
click at [1213, 316] on button "Publish" at bounding box center [1202, 305] width 334 height 39
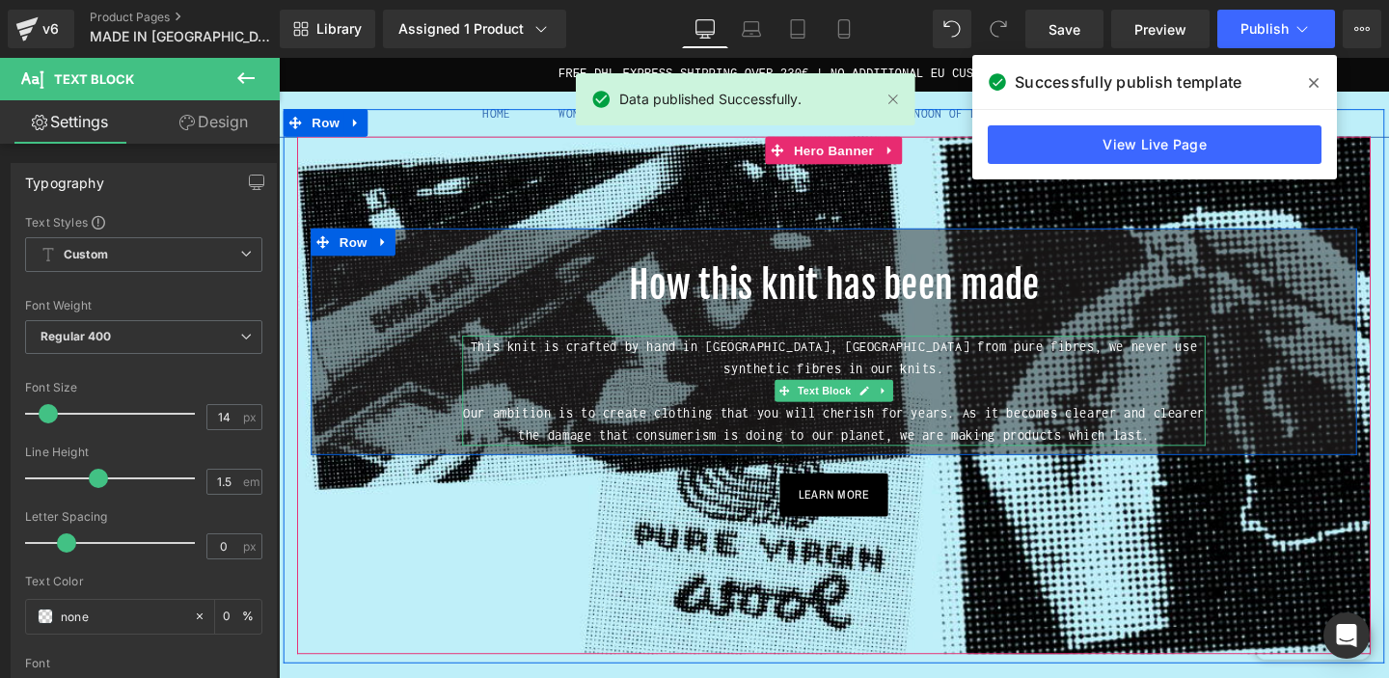
scroll to position [1329, 0]
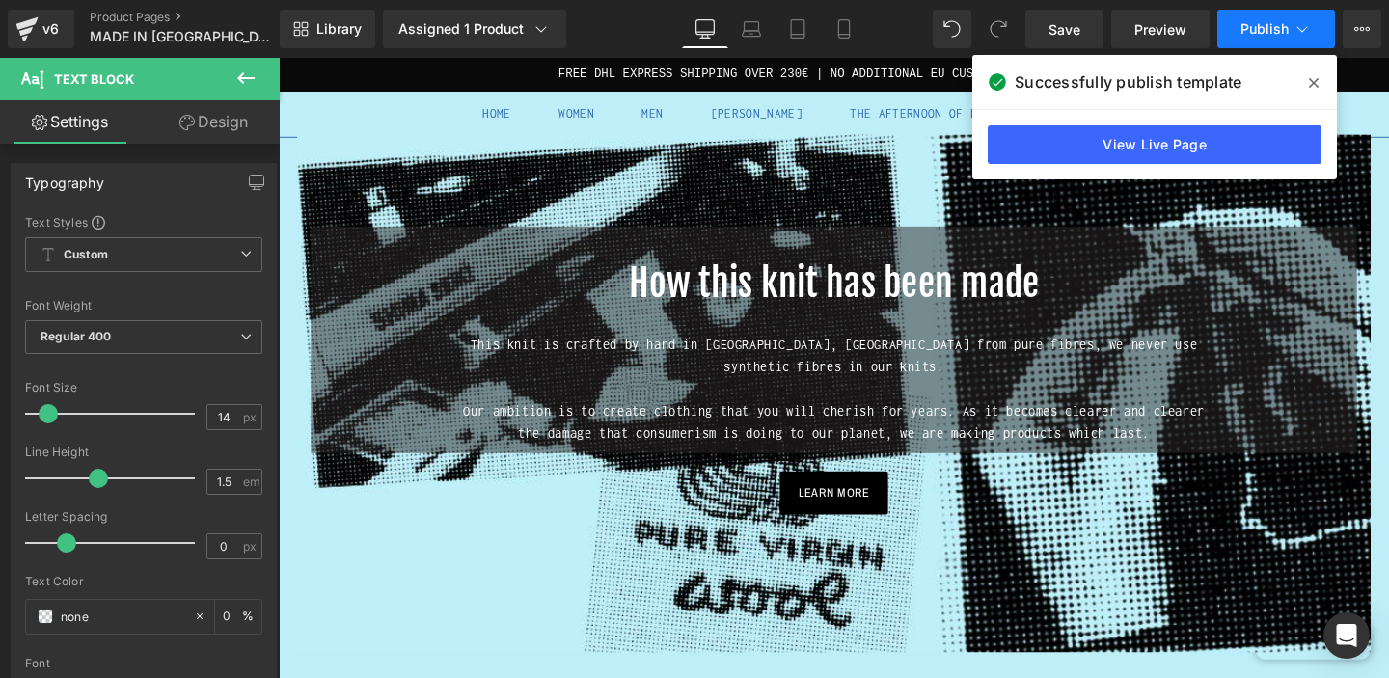
click at [1274, 43] on button "Publish" at bounding box center [1276, 29] width 118 height 39
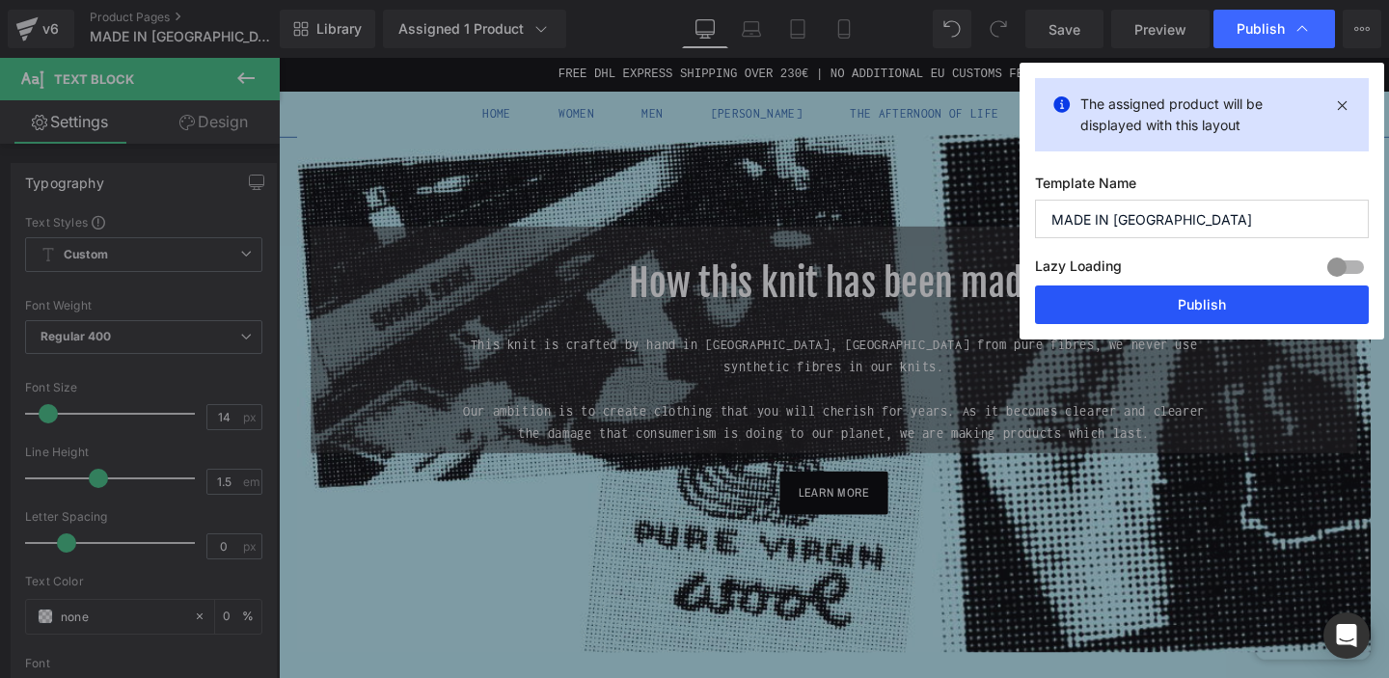
click at [1205, 306] on button "Publish" at bounding box center [1202, 305] width 334 height 39
